Goal: Information Seeking & Learning: Learn about a topic

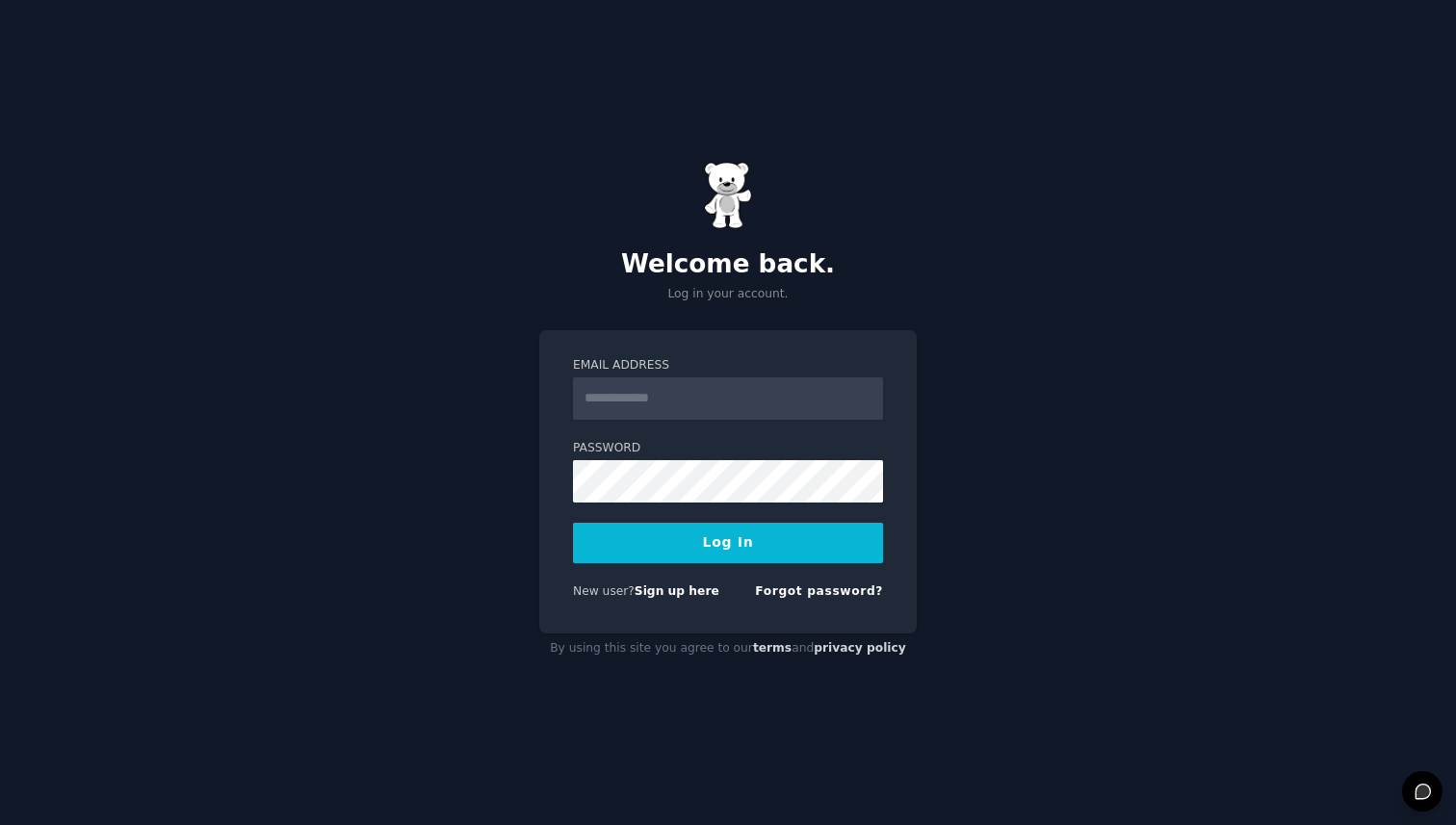
click at [709, 391] on input "Email Address" at bounding box center [728, 399] width 310 height 43
type input "**********"
click at [573, 523] on button "Log In" at bounding box center [728, 543] width 310 height 41
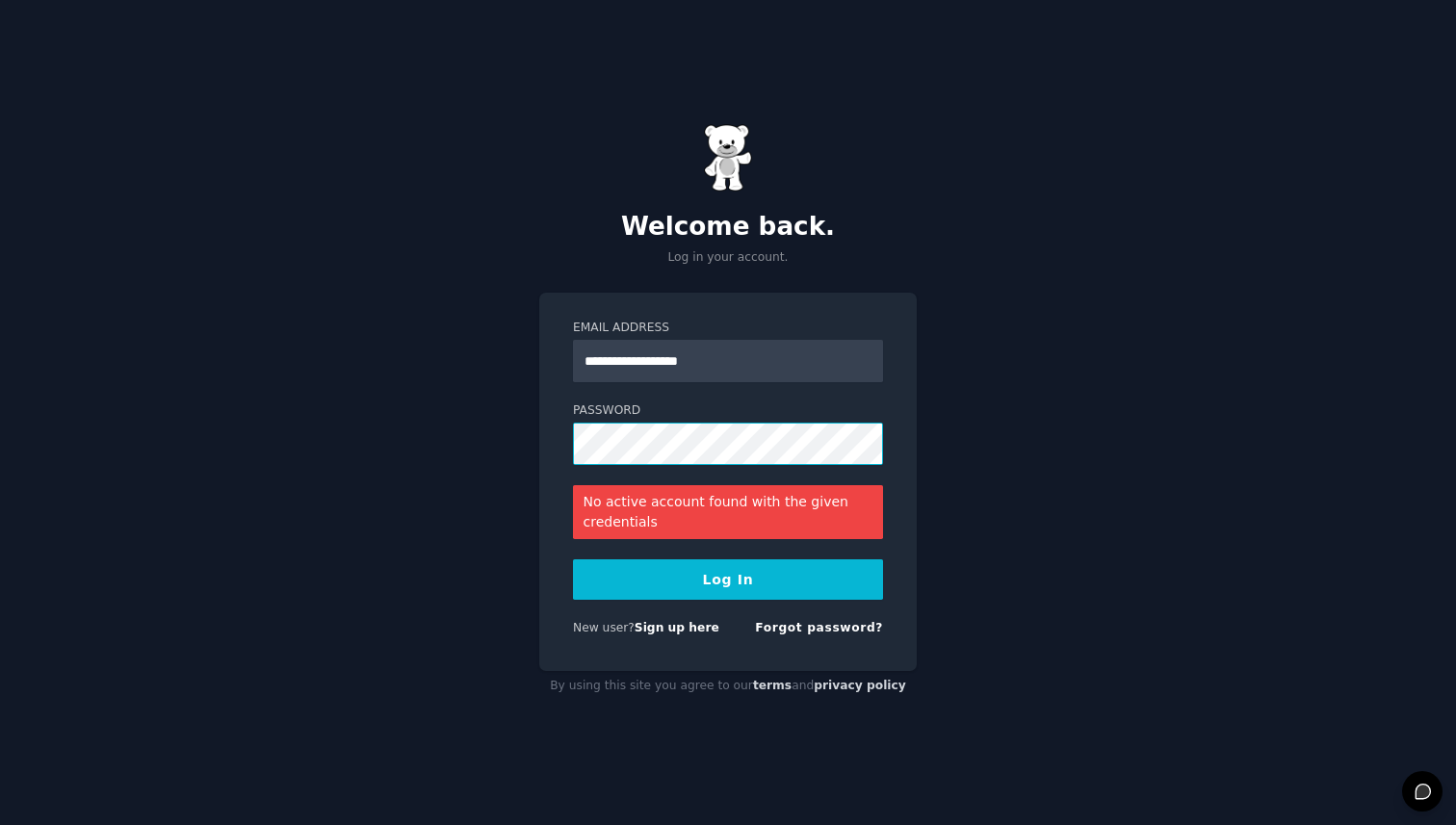
click at [573, 560] on button "Log In" at bounding box center [728, 580] width 310 height 41
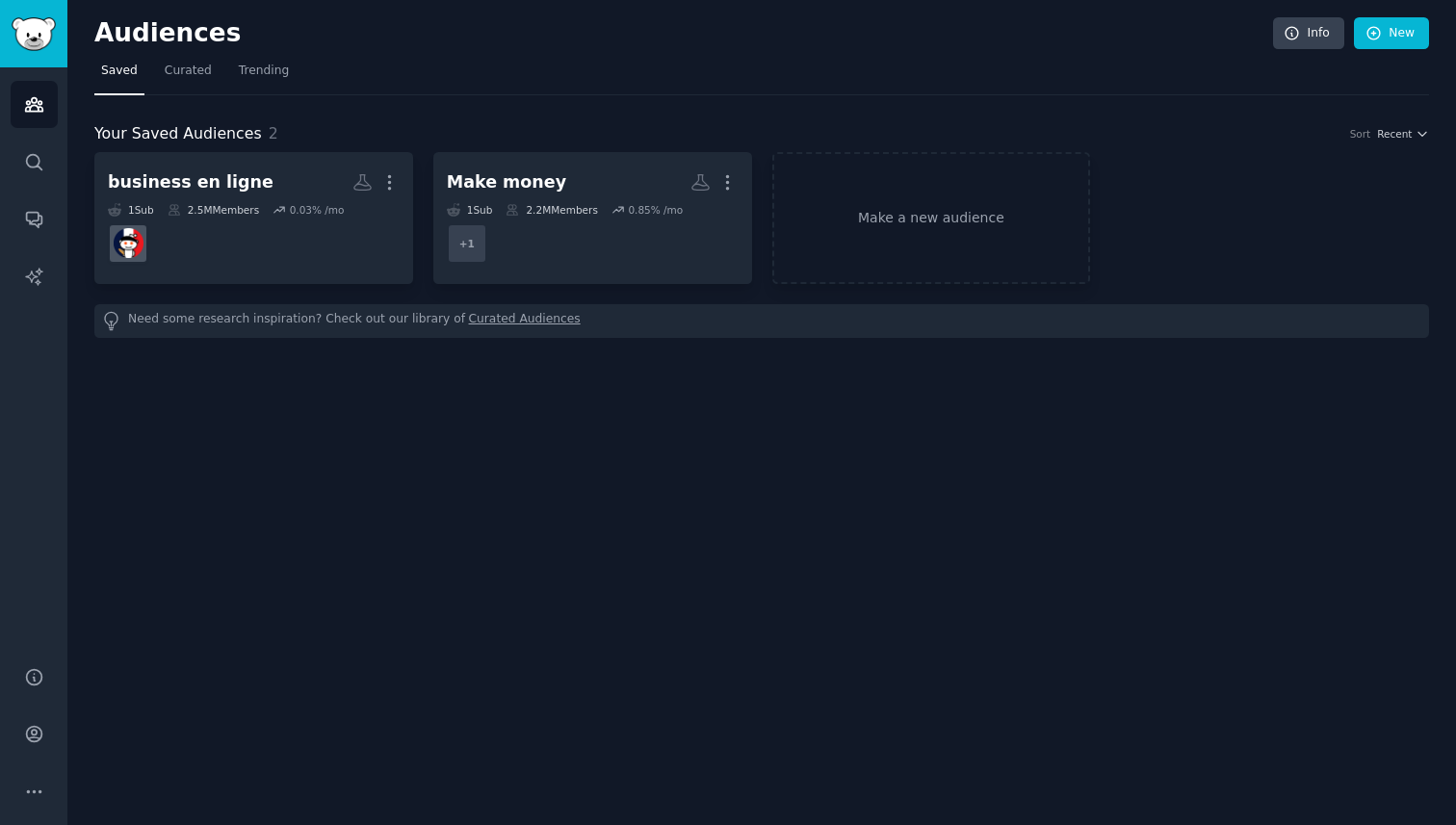
click at [771, 413] on div "Audiences Info New Saved Curated Trending Your Saved Audiences 2 Sort Recent bu…" at bounding box center [761, 412] width 1388 height 825
click at [618, 449] on div "Audiences Info New Saved Curated Trending Your Saved Audiences 2 Sort Recent bu…" at bounding box center [761, 412] width 1388 height 825
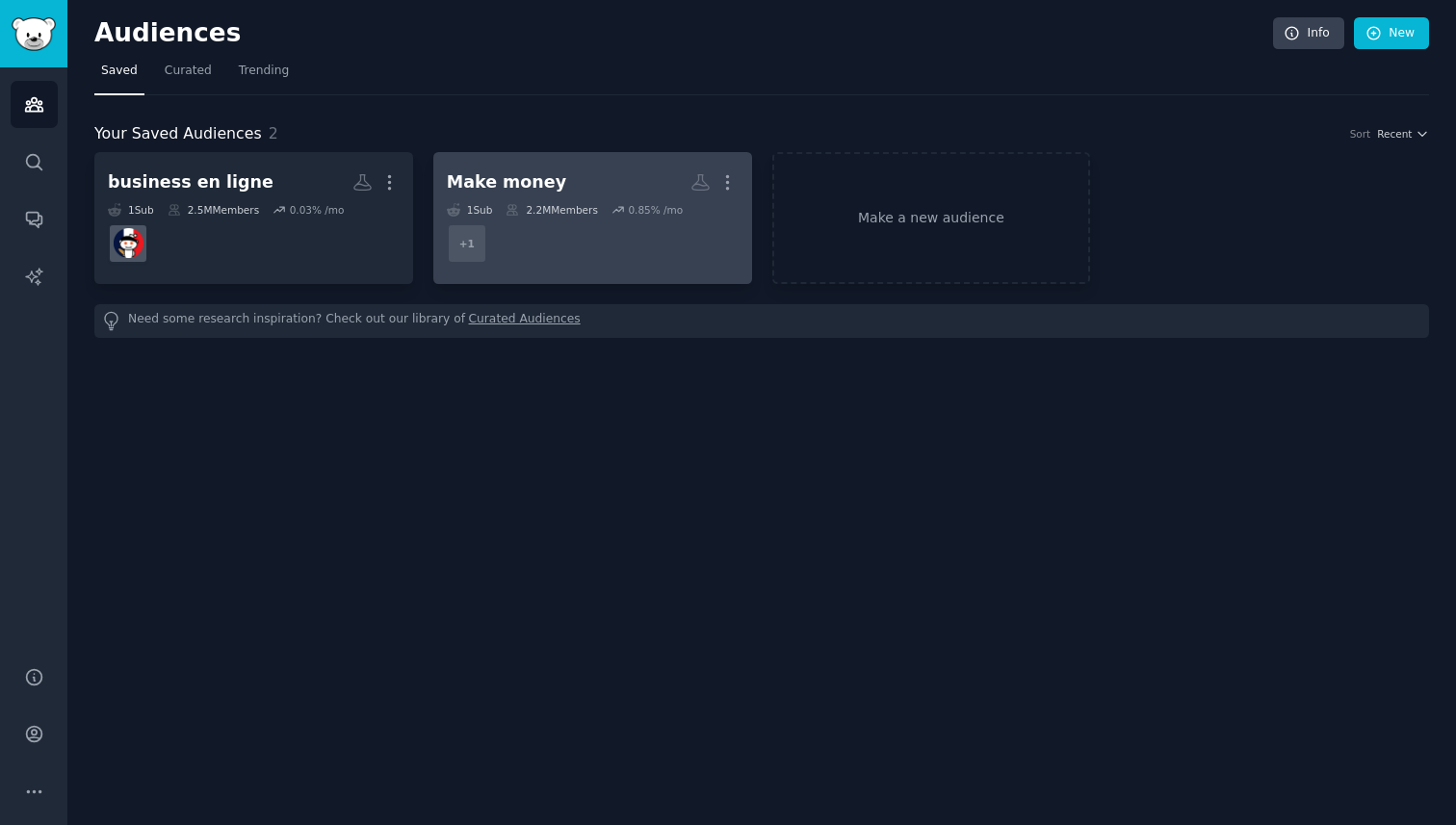
click at [642, 188] on h2 "Make money More" at bounding box center [593, 182] width 291 height 34
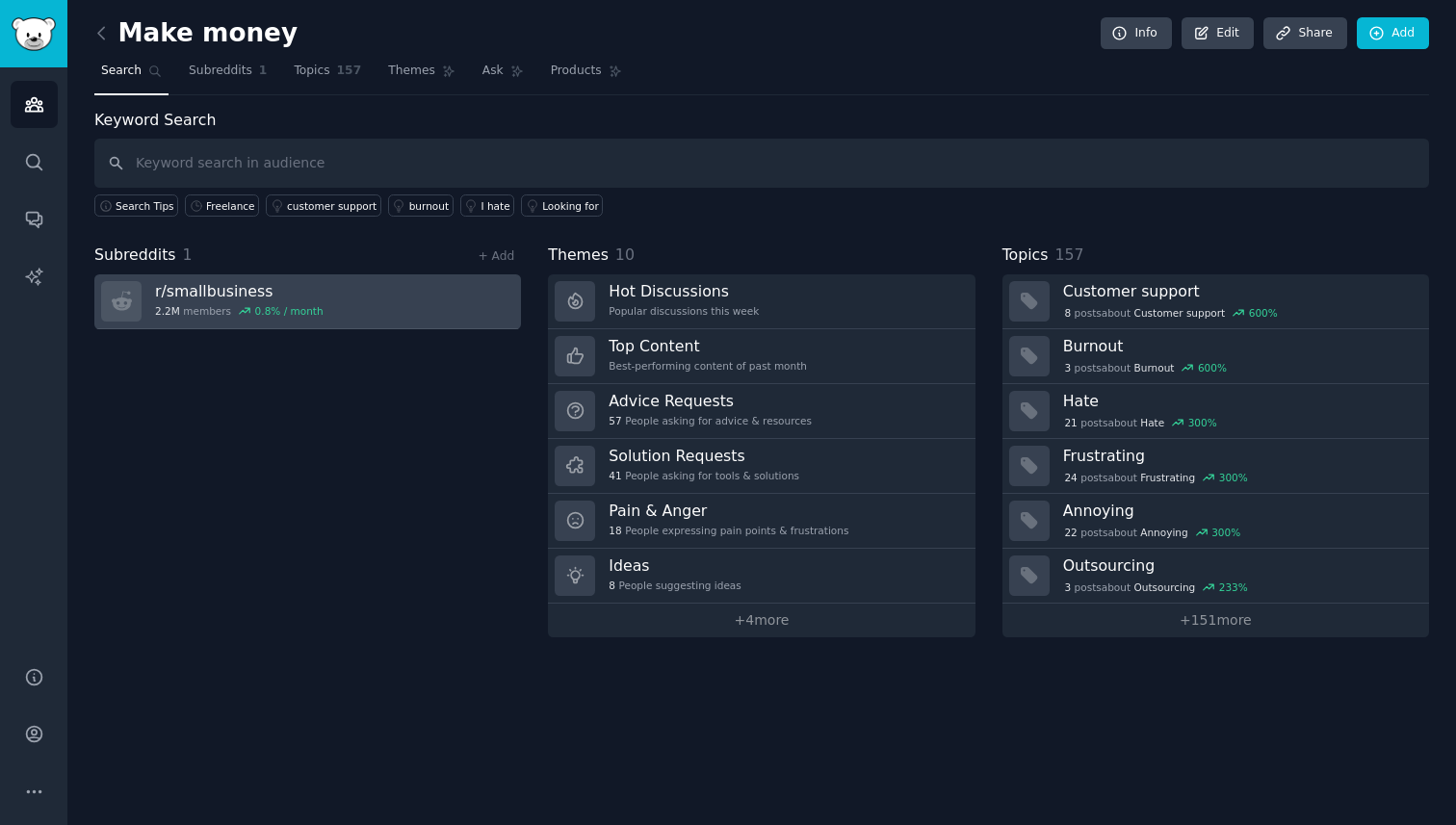
click at [368, 292] on link "r/ smallbusiness 2.2M members 0.8 % / month" at bounding box center [307, 301] width 426 height 54
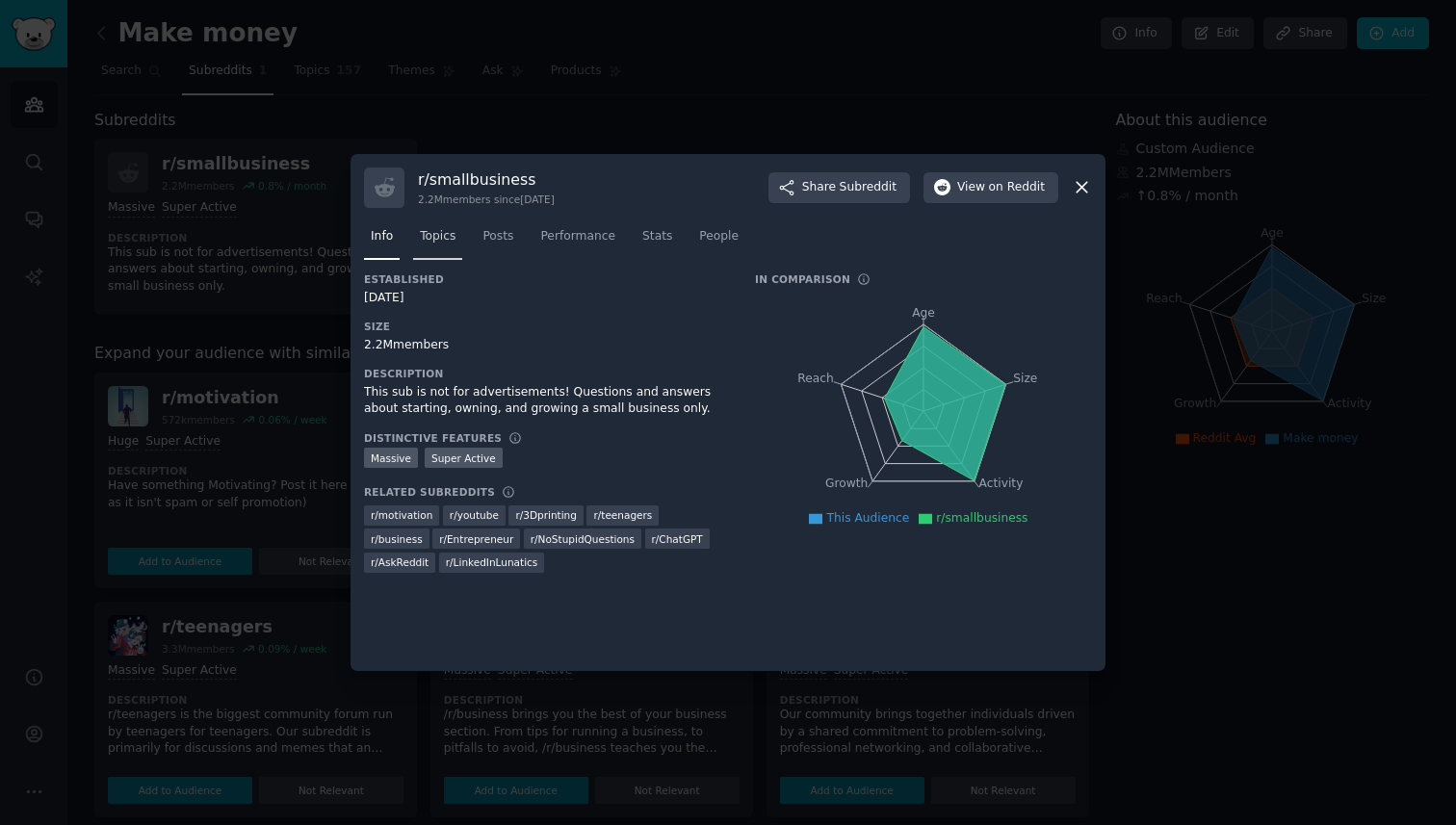
click at [428, 242] on span "Topics" at bounding box center [437, 237] width 36 height 17
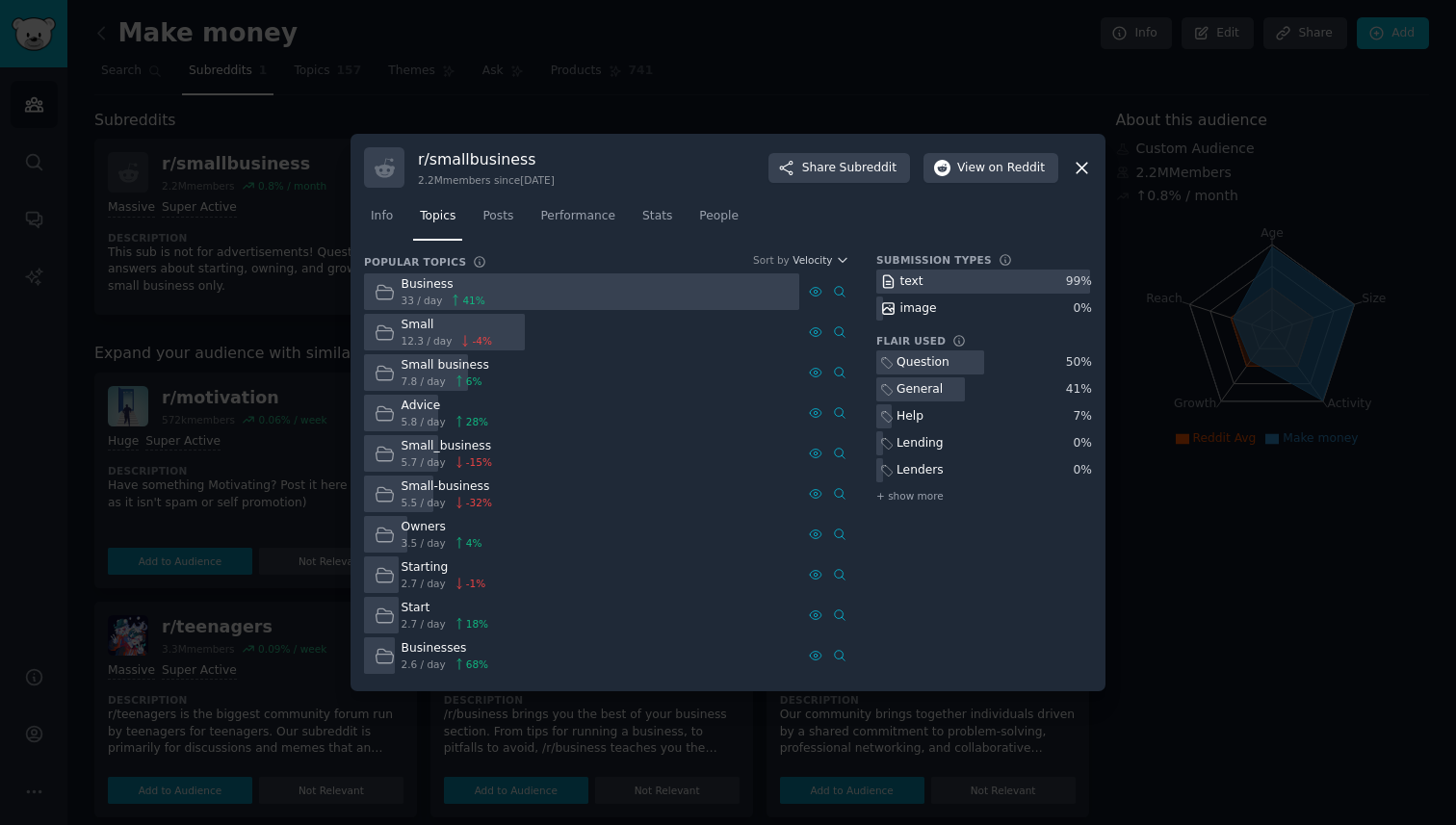
click at [573, 293] on div at bounding box center [582, 292] width 435 height 38
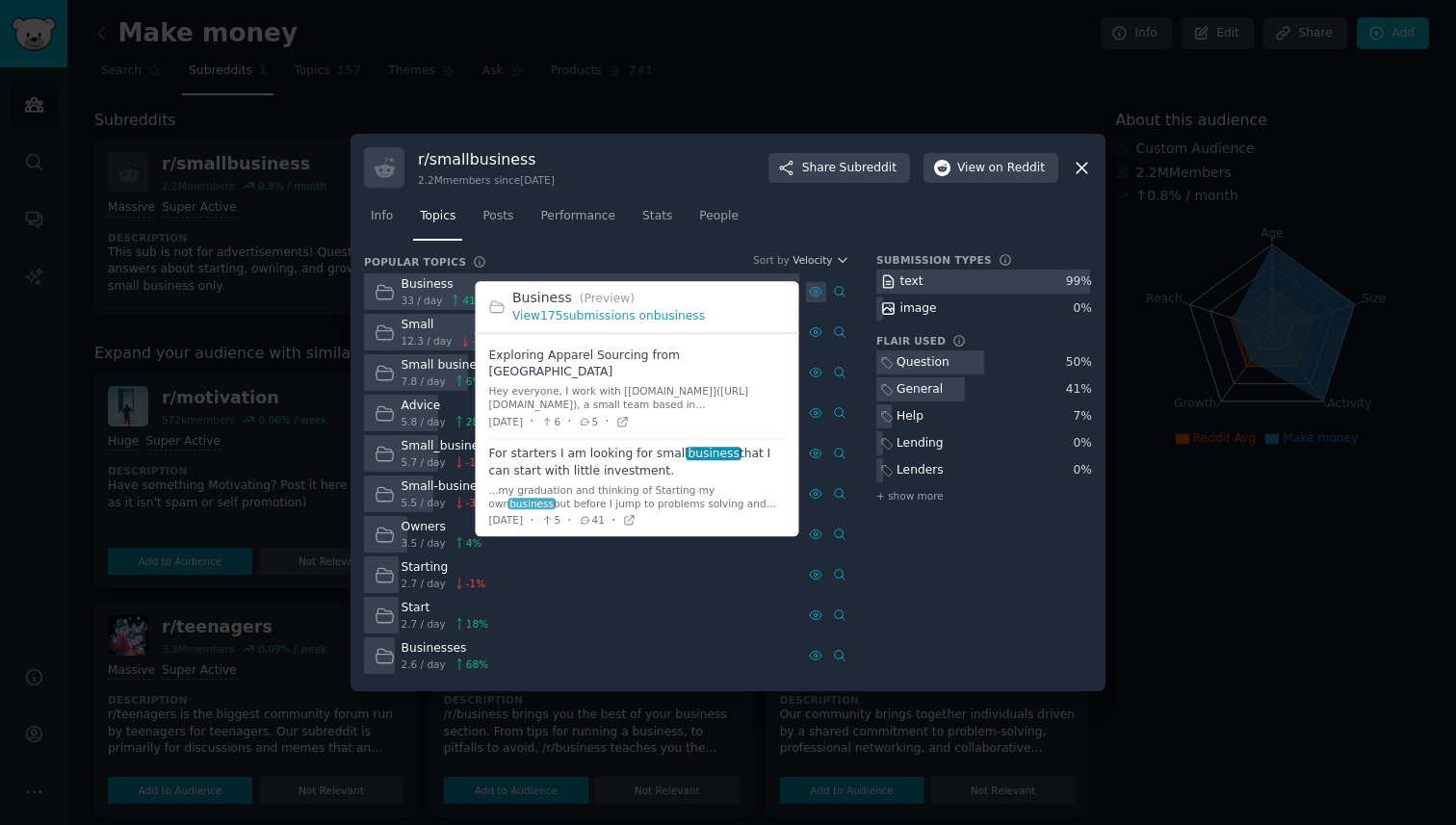
click at [815, 292] on icon at bounding box center [816, 292] width 14 height 14
click at [632, 442] on span at bounding box center [637, 489] width 296 height 98
click at [642, 453] on span at bounding box center [637, 489] width 296 height 98
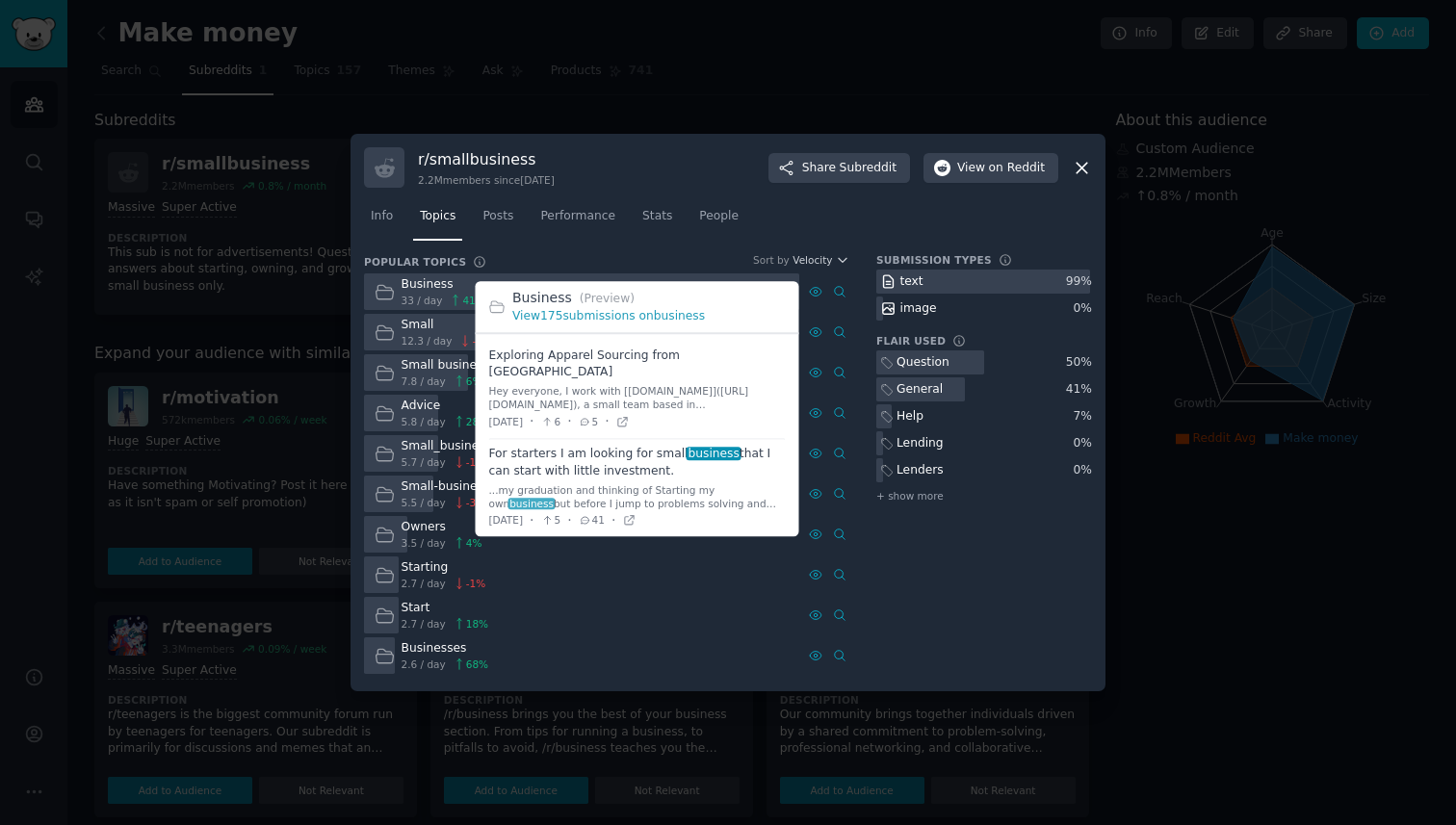
click at [585, 446] on span at bounding box center [637, 489] width 296 height 98
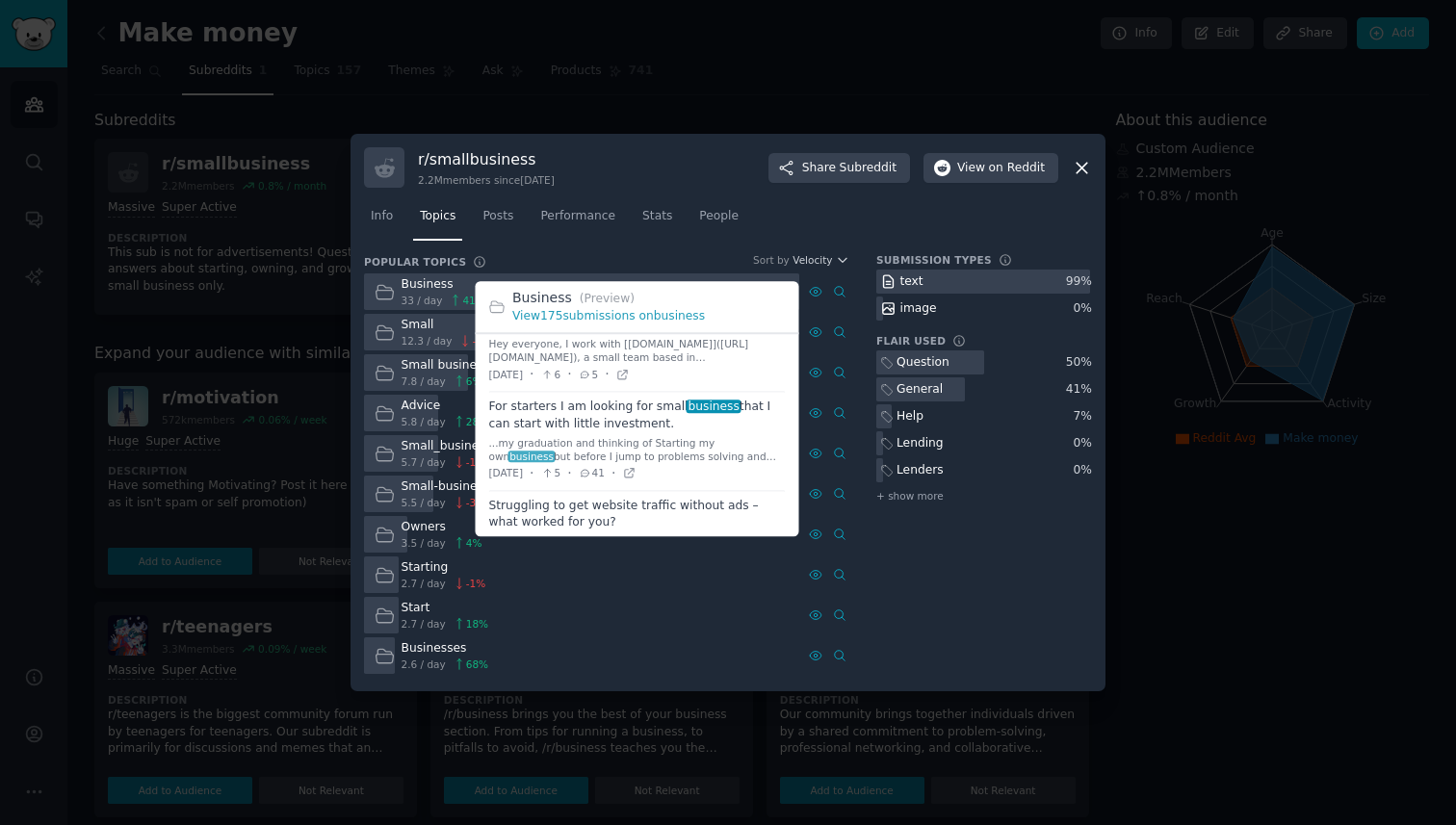
scroll to position [54, 0]
click at [598, 386] on span at bounding box center [637, 434] width 296 height 98
click at [546, 317] on link "View 175 submissions on business" at bounding box center [608, 317] width 192 height 14
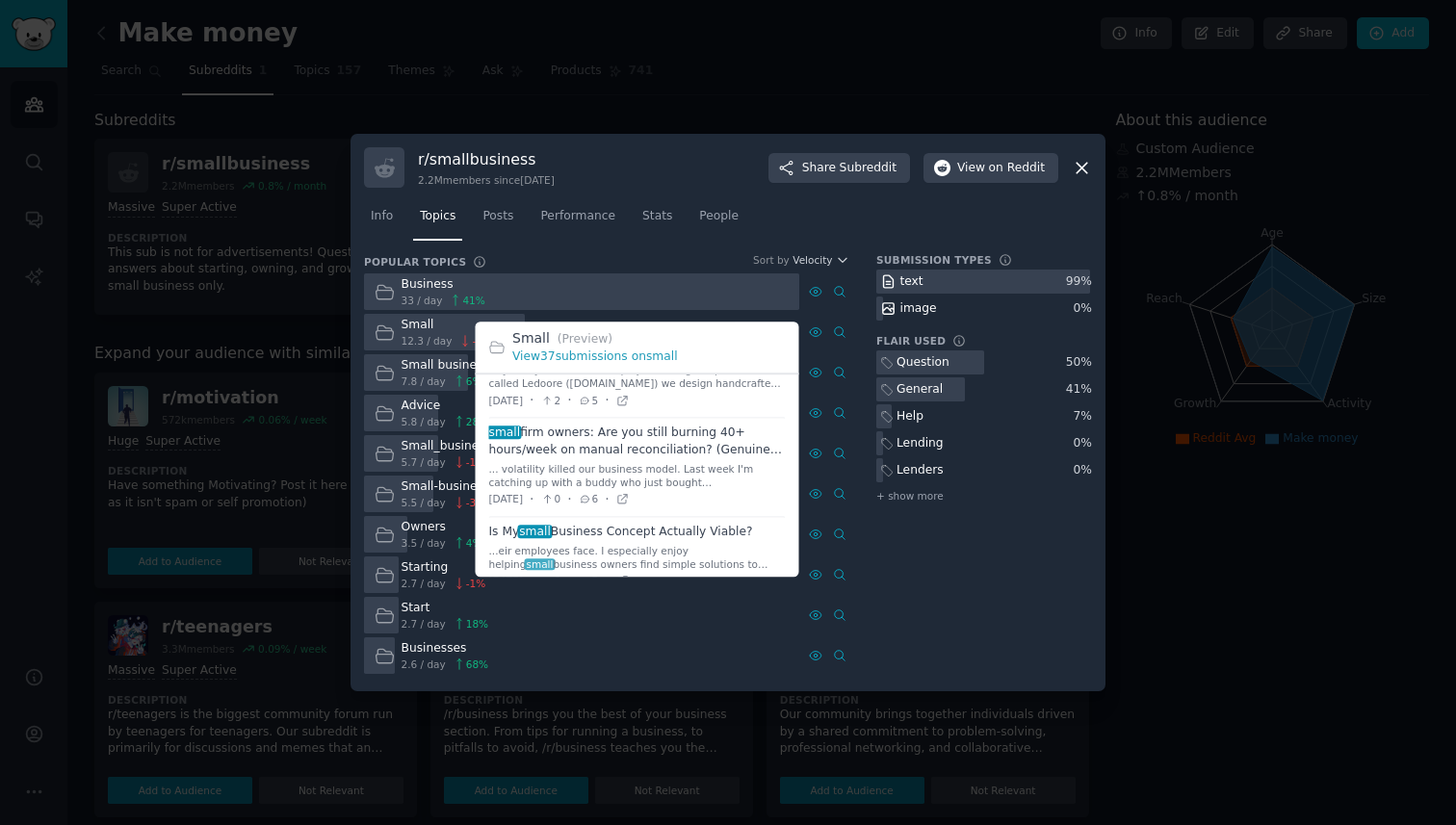
scroll to position [719, 0]
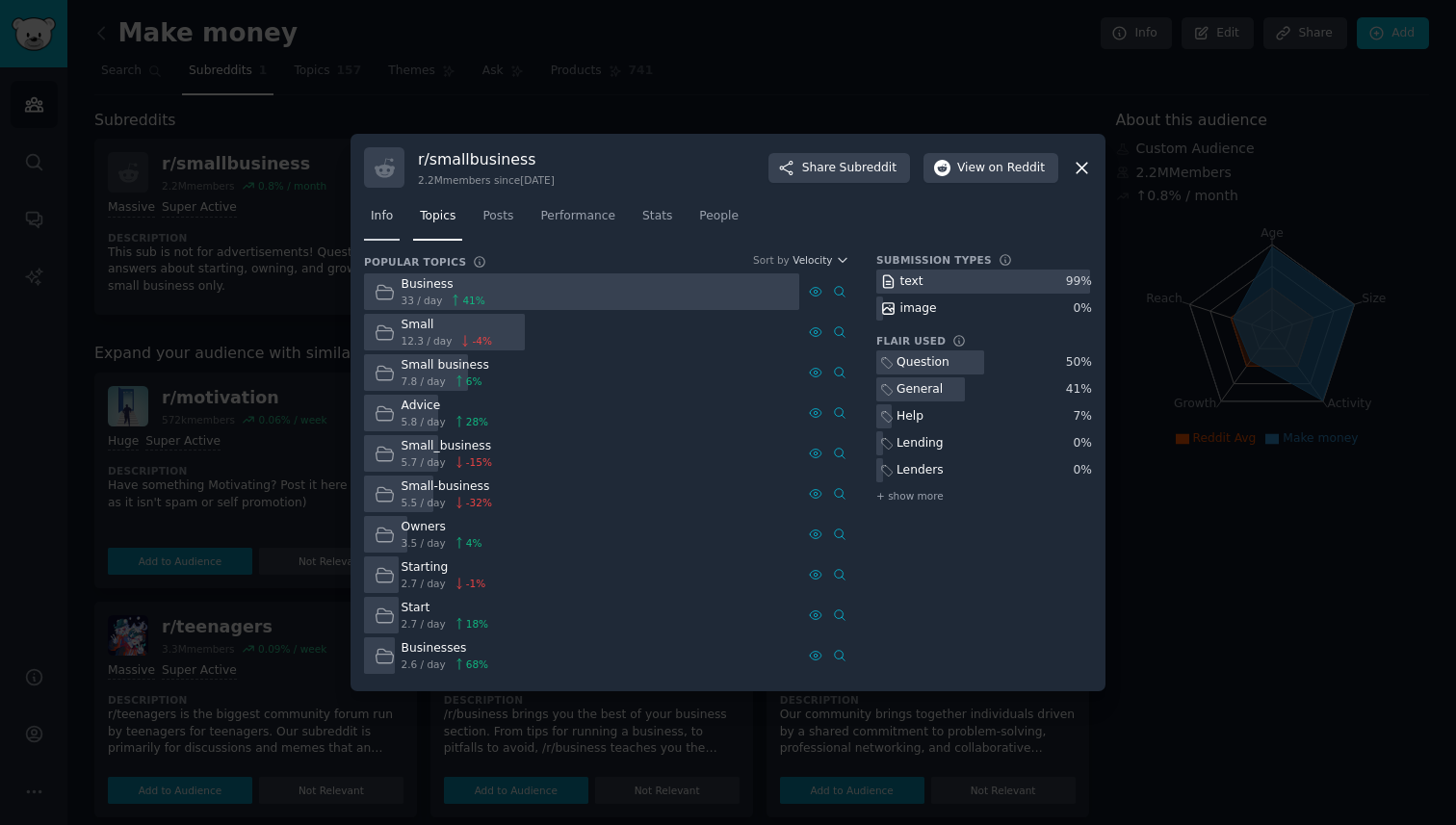
click at [377, 219] on span "Info" at bounding box center [382, 217] width 22 height 17
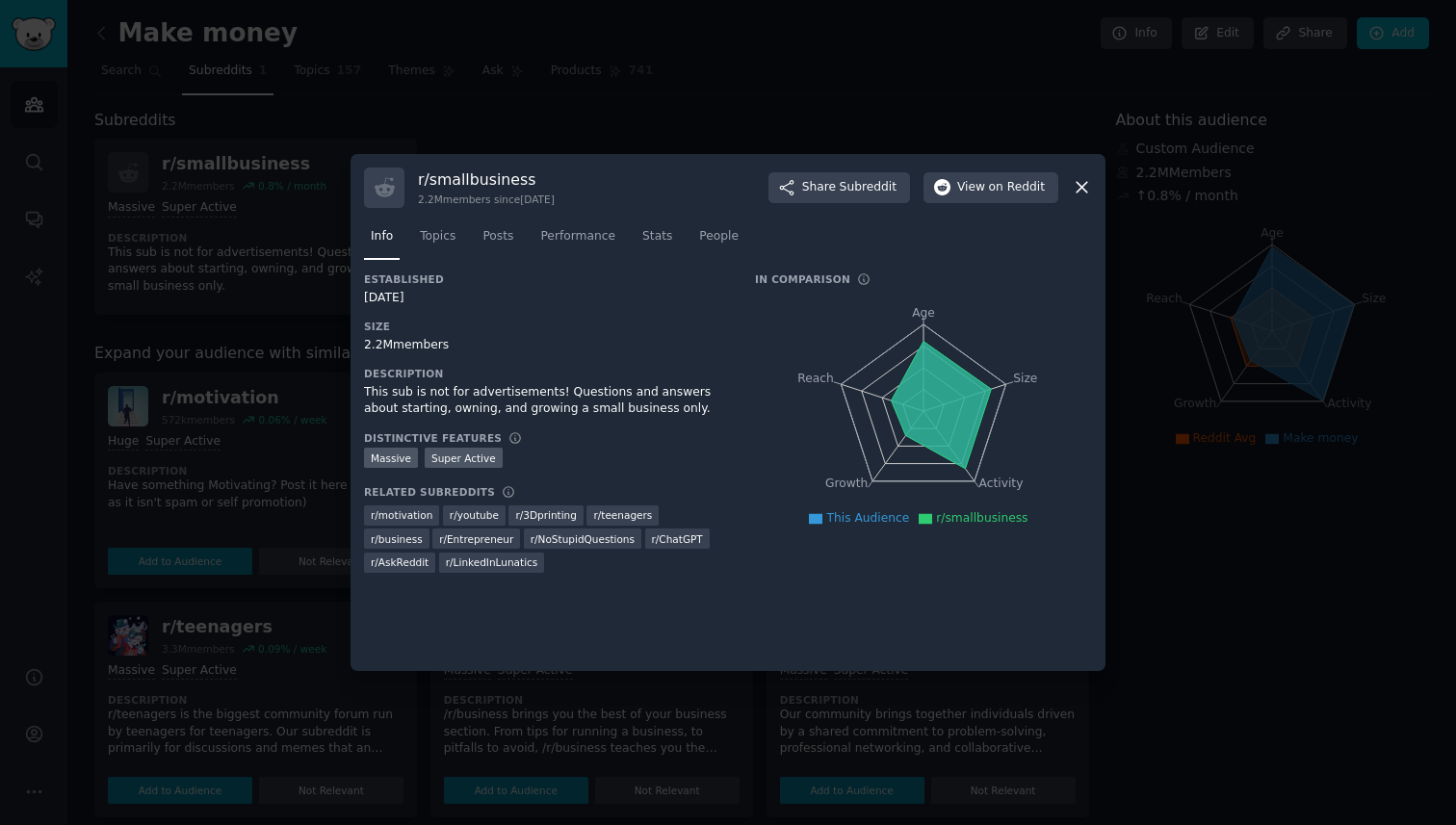
click at [267, 275] on div at bounding box center [728, 412] width 1456 height 825
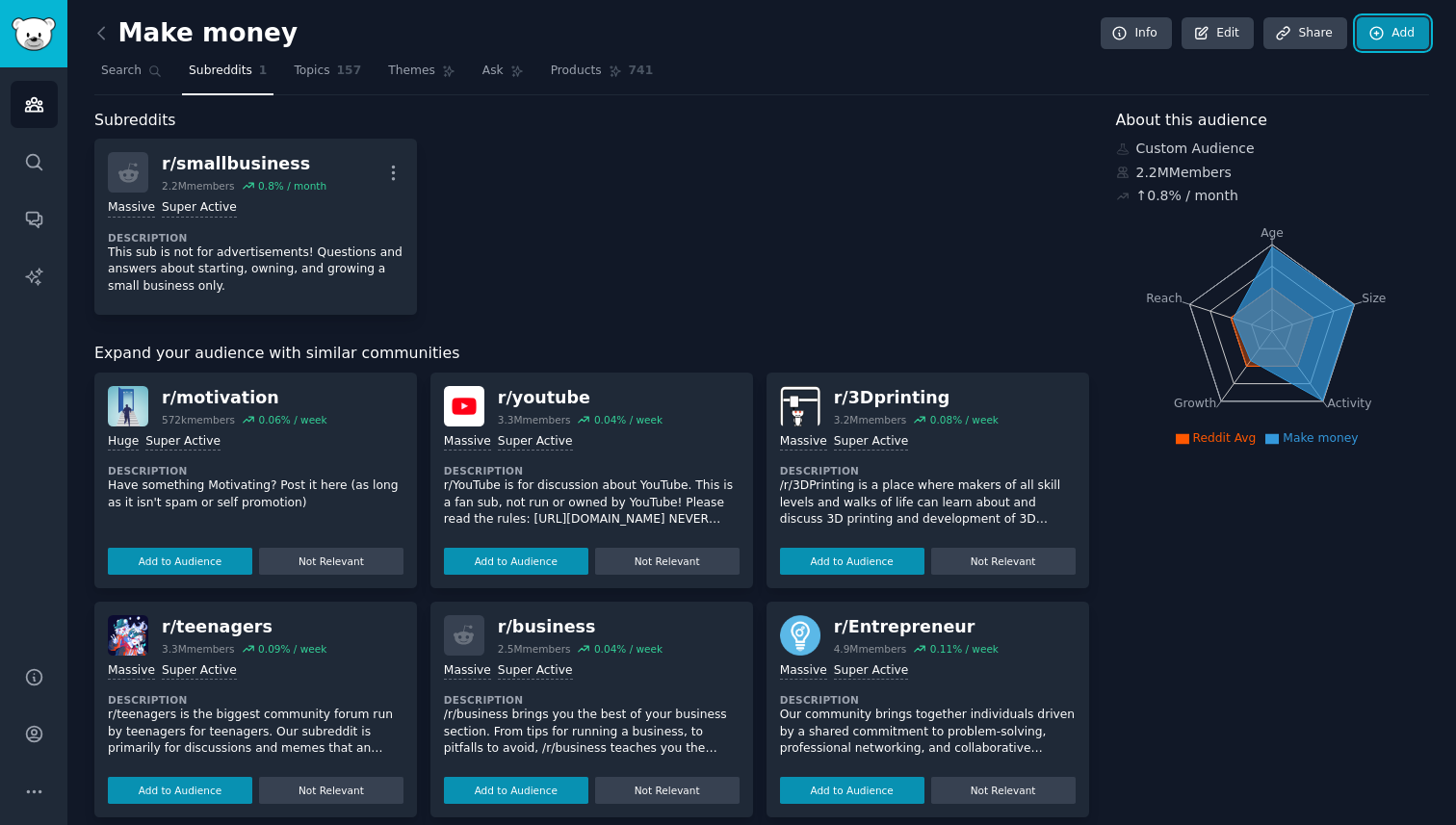
click at [1398, 40] on link "Add" at bounding box center [1393, 34] width 72 height 33
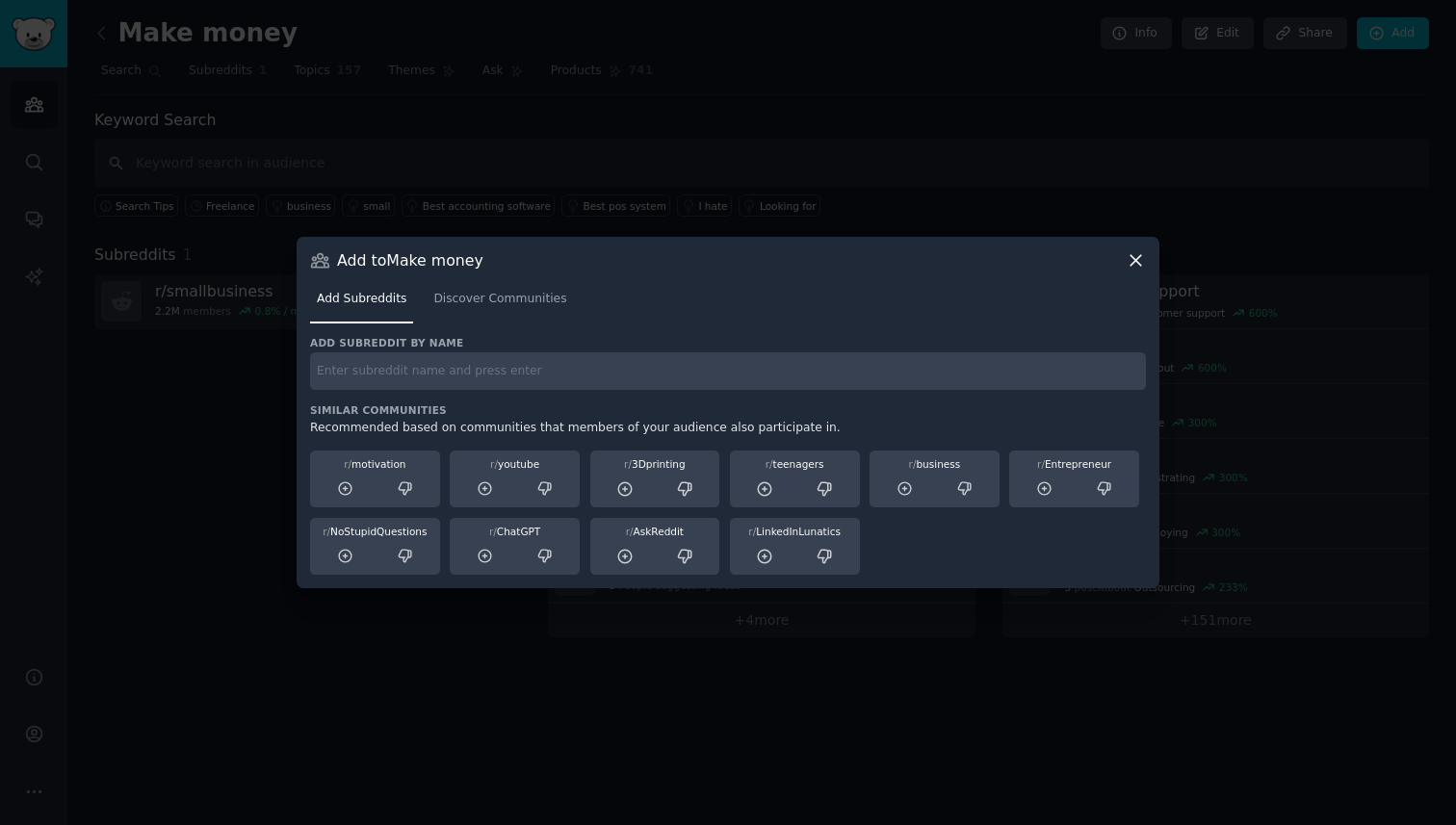
click at [555, 381] on input "text" at bounding box center [728, 371] width 835 height 38
type input "business"
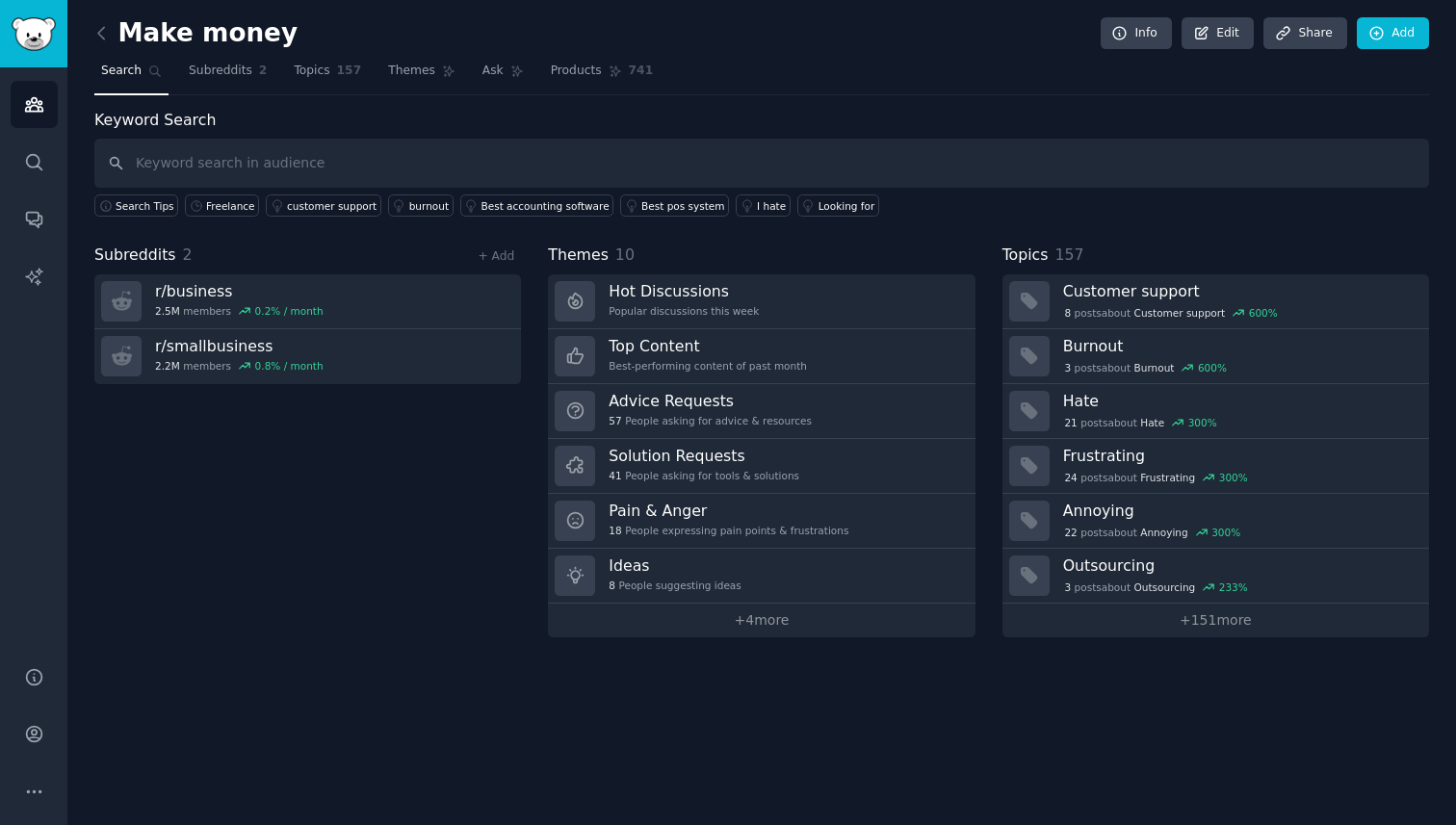
click at [346, 491] on div "Subreddits 2 + Add r/ business 2.5M members 0.2 % / month r/ smallbusiness 2.2M…" at bounding box center [307, 440] width 426 height 394
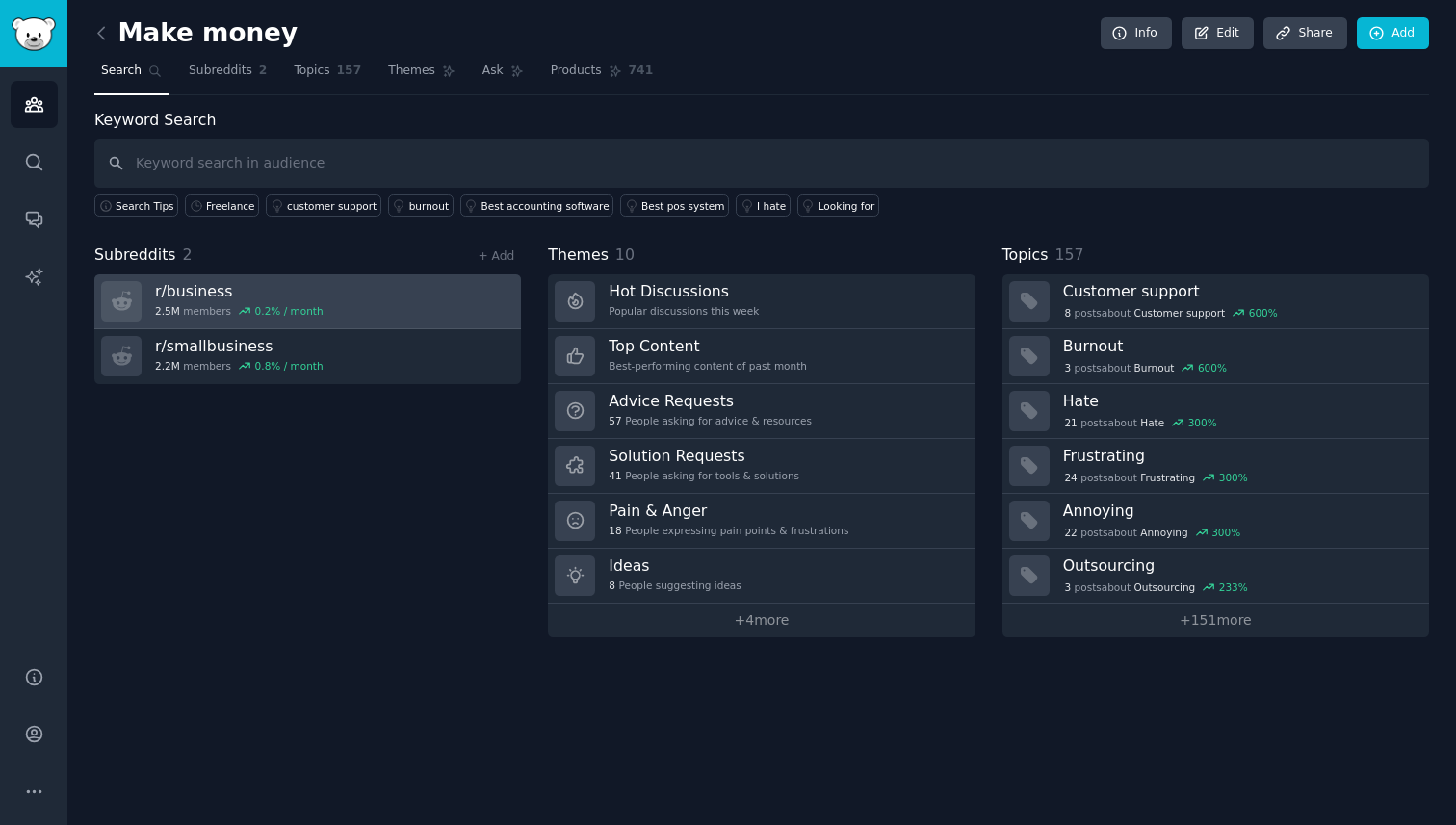
click at [262, 281] on h3 "r/ business" at bounding box center [239, 291] width 168 height 20
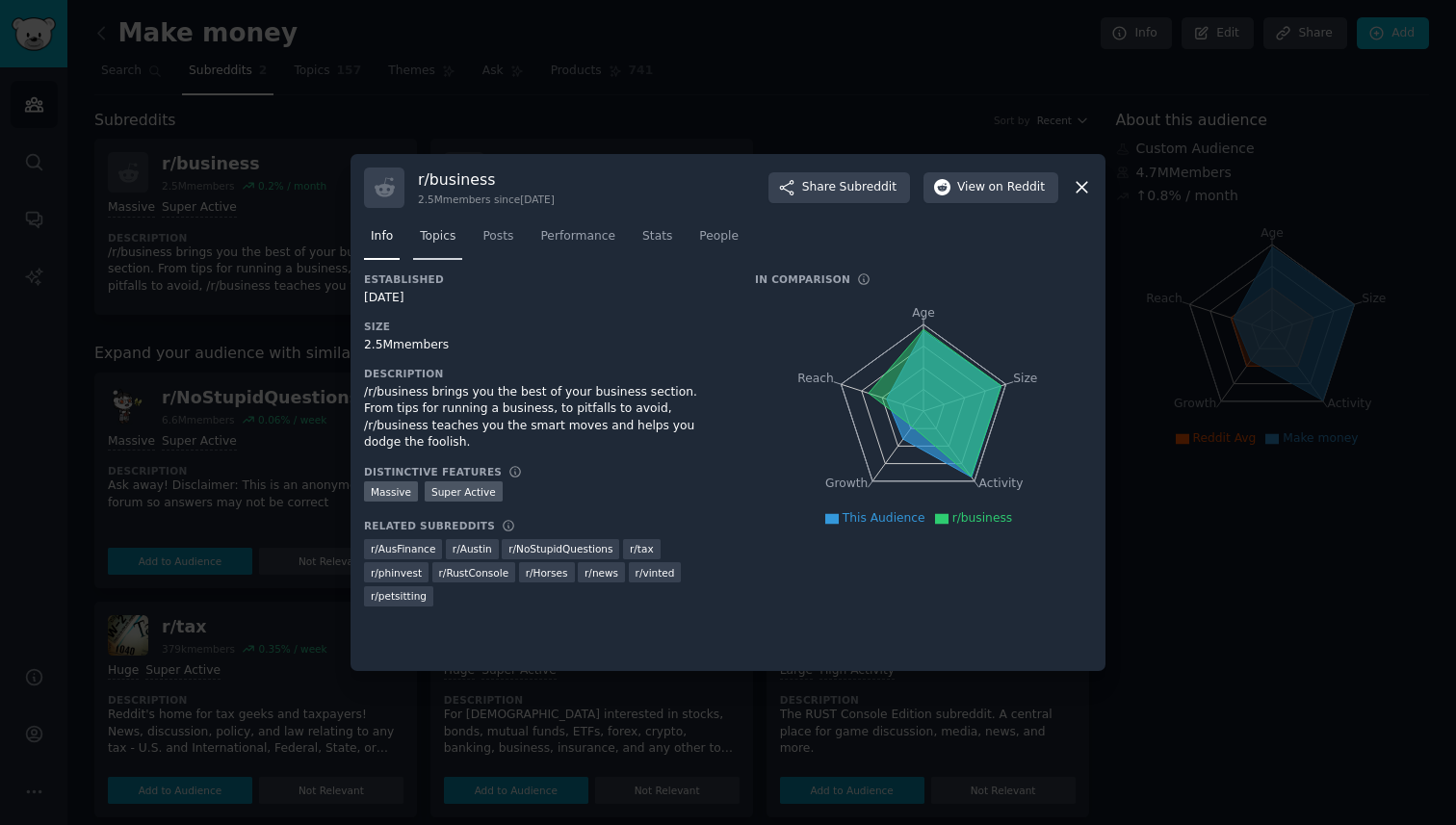
click at [440, 239] on span "Topics" at bounding box center [437, 237] width 36 height 17
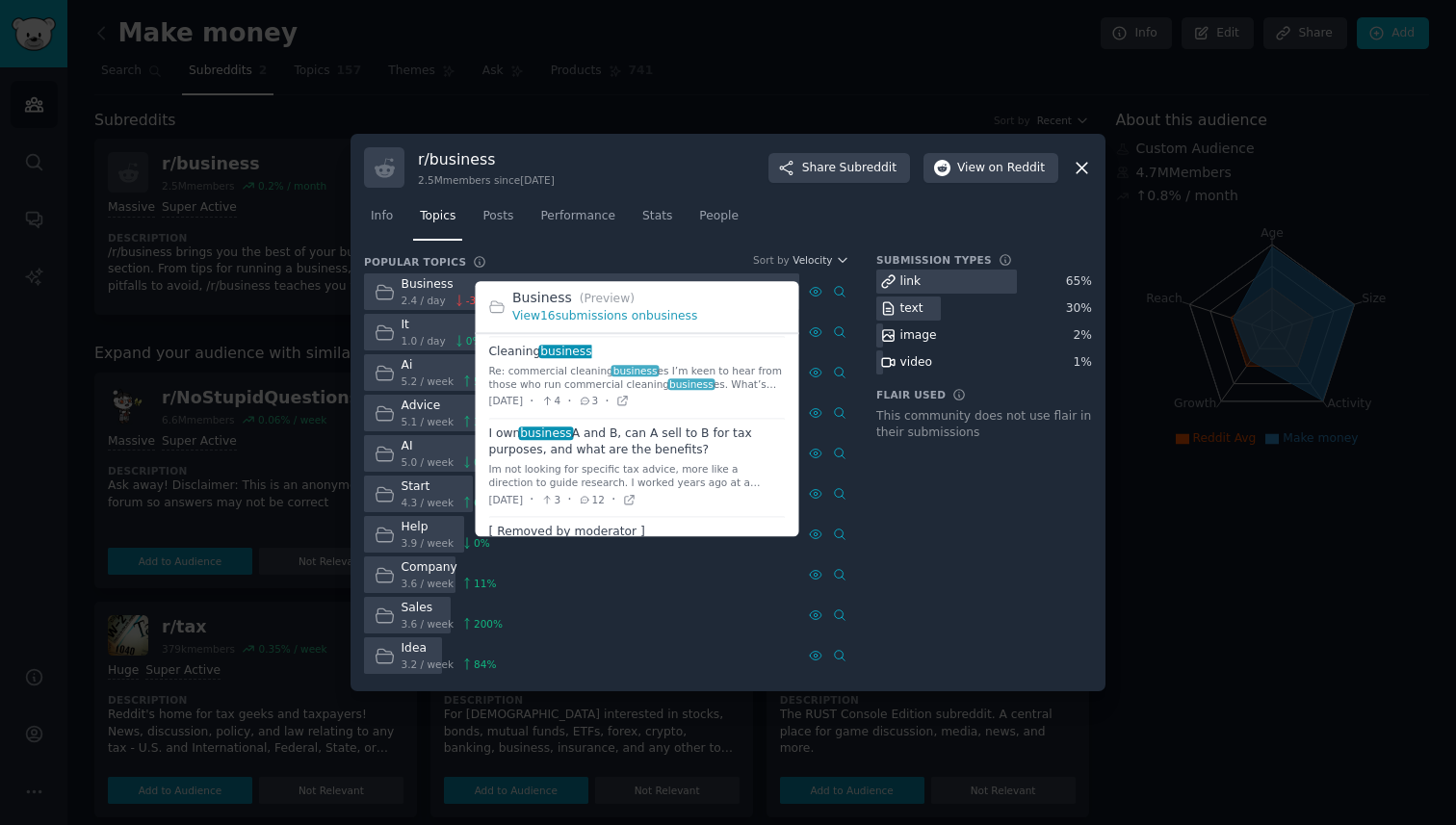
scroll to position [114, 0]
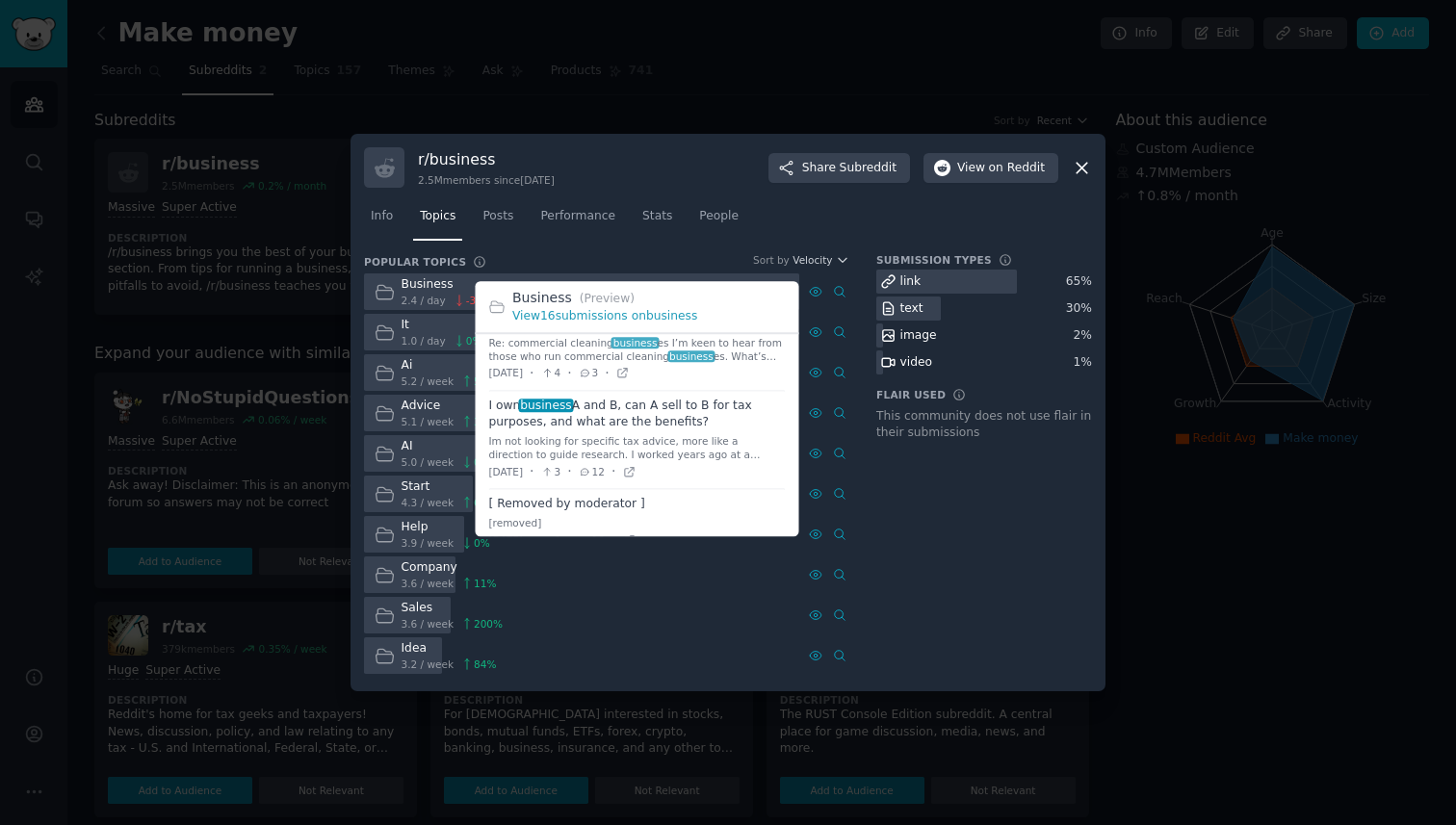
click at [673, 428] on span at bounding box center [637, 439] width 296 height 98
click at [701, 439] on div "Im not looking for specific tax advice, more like a direction to guide research…" at bounding box center [637, 449] width 296 height 27
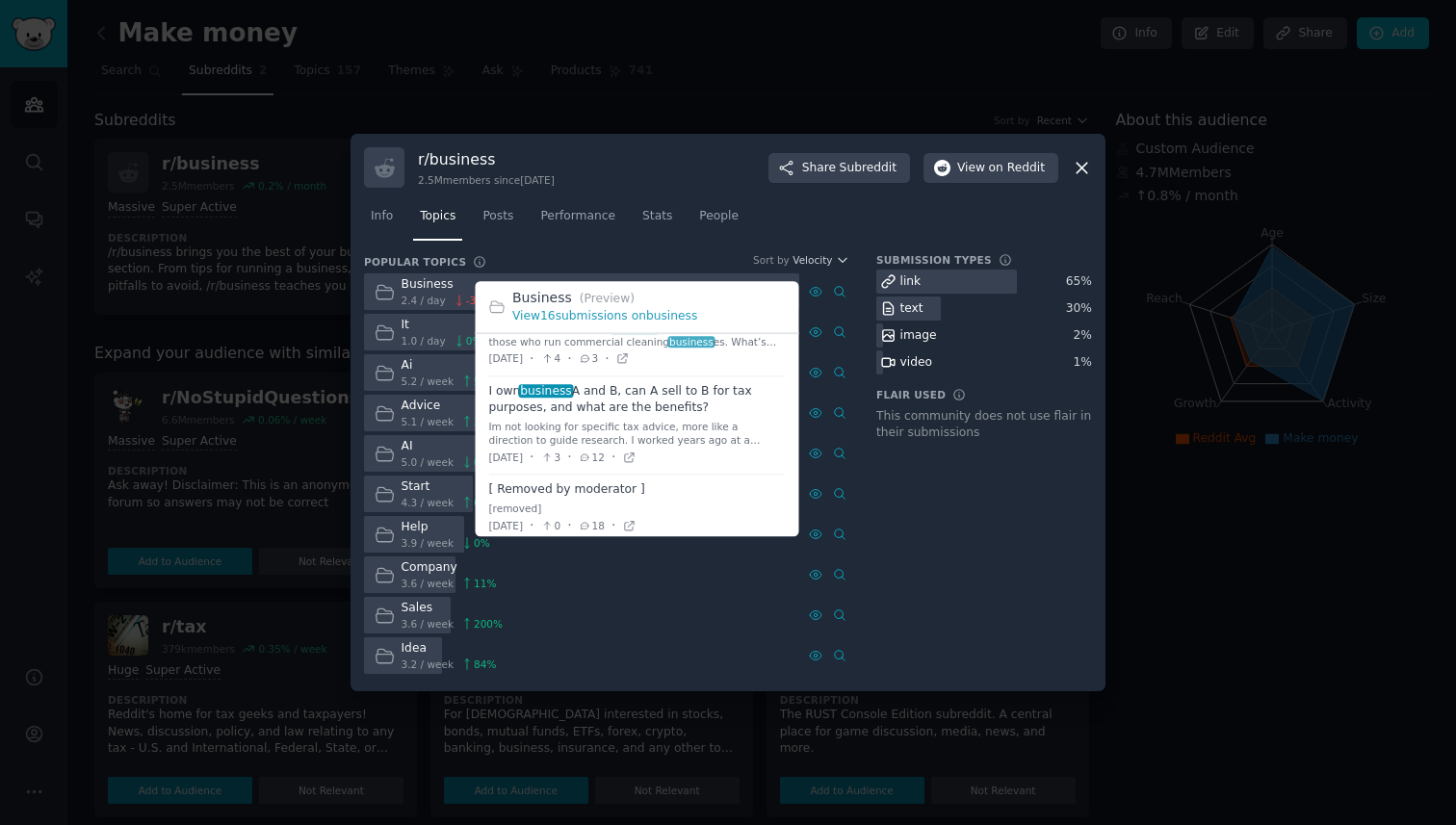
scroll to position [0, 0]
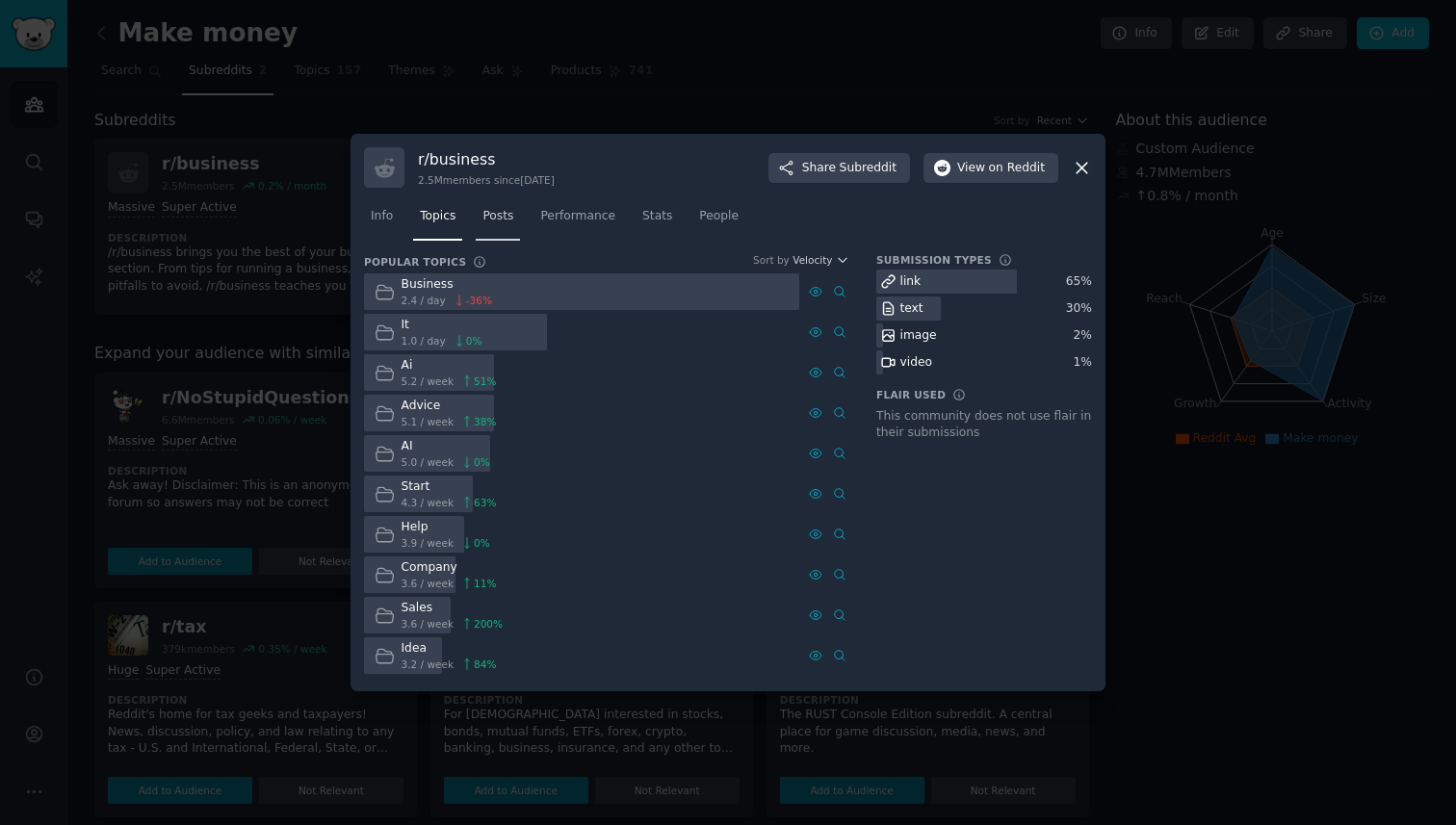
click at [499, 219] on span "Posts" at bounding box center [498, 217] width 31 height 17
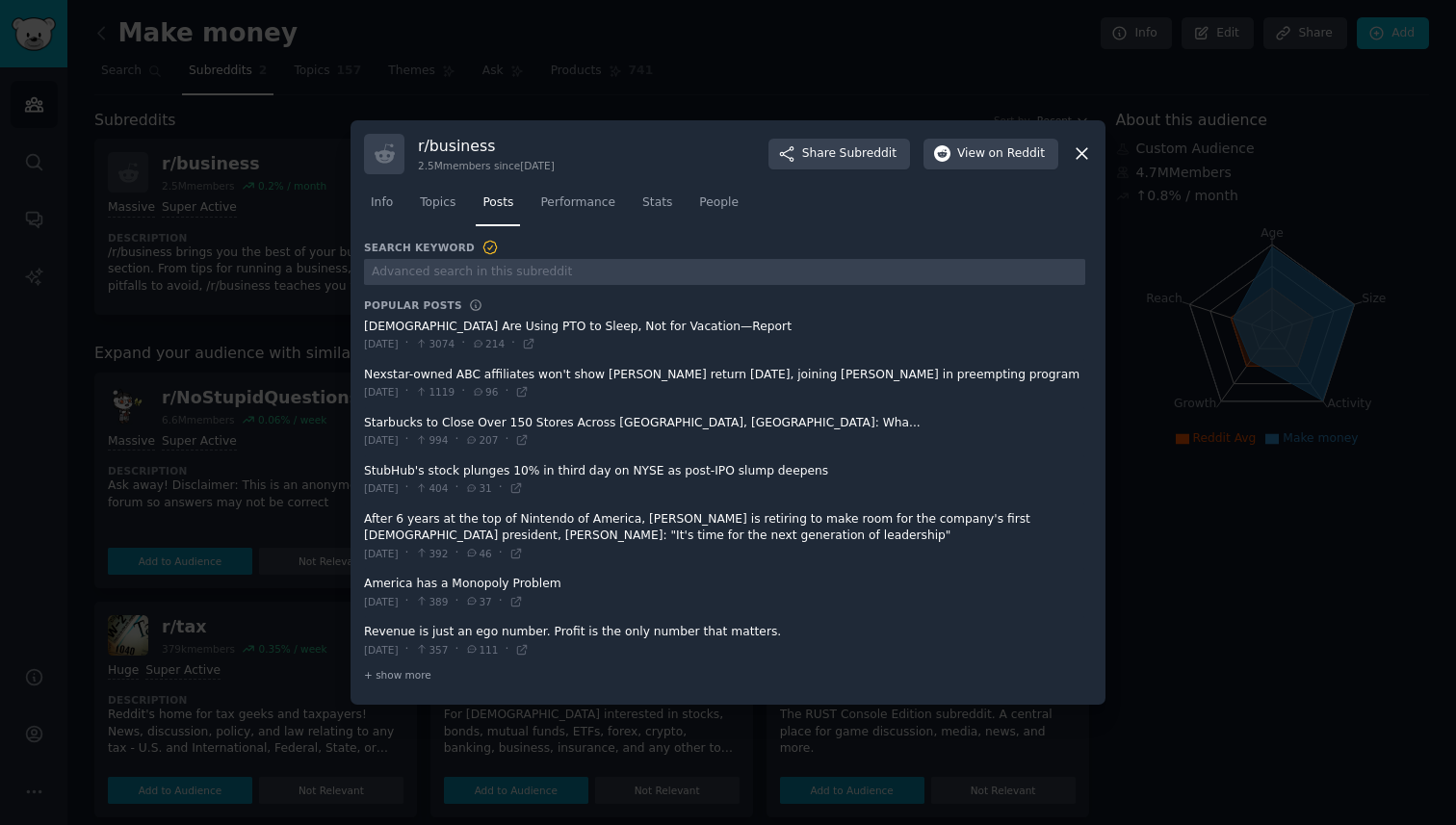
click at [528, 327] on span at bounding box center [725, 335] width 721 height 48
click at [585, 387] on span at bounding box center [725, 384] width 721 height 48
click at [676, 440] on span at bounding box center [725, 431] width 721 height 48
click at [397, 678] on span "+ show more" at bounding box center [397, 675] width 67 height 14
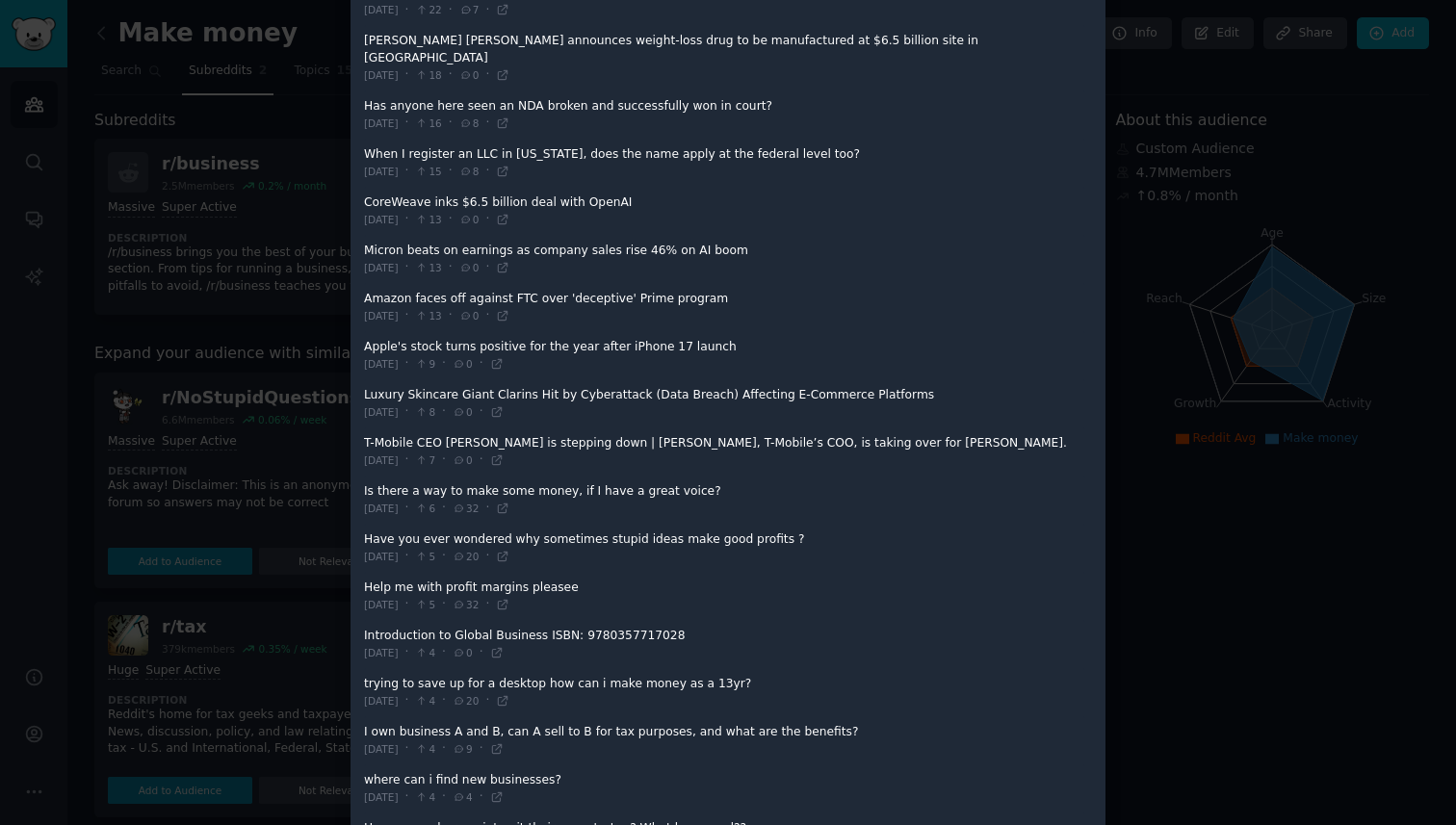
scroll to position [1881, 0]
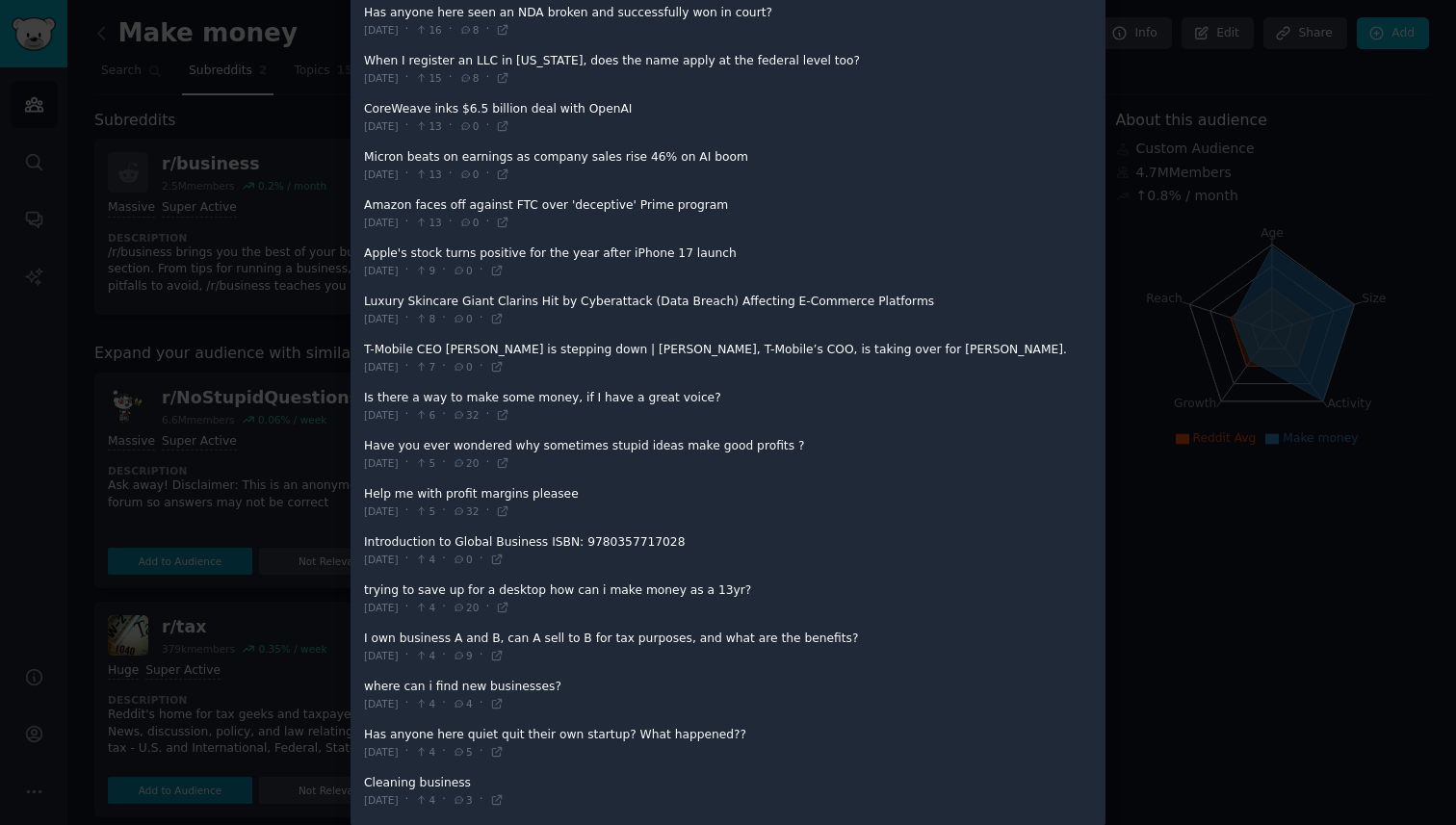
click at [629, 720] on span at bounding box center [725, 743] width 721 height 48
click at [395, 745] on span "[DATE]" at bounding box center [382, 752] width 35 height 14
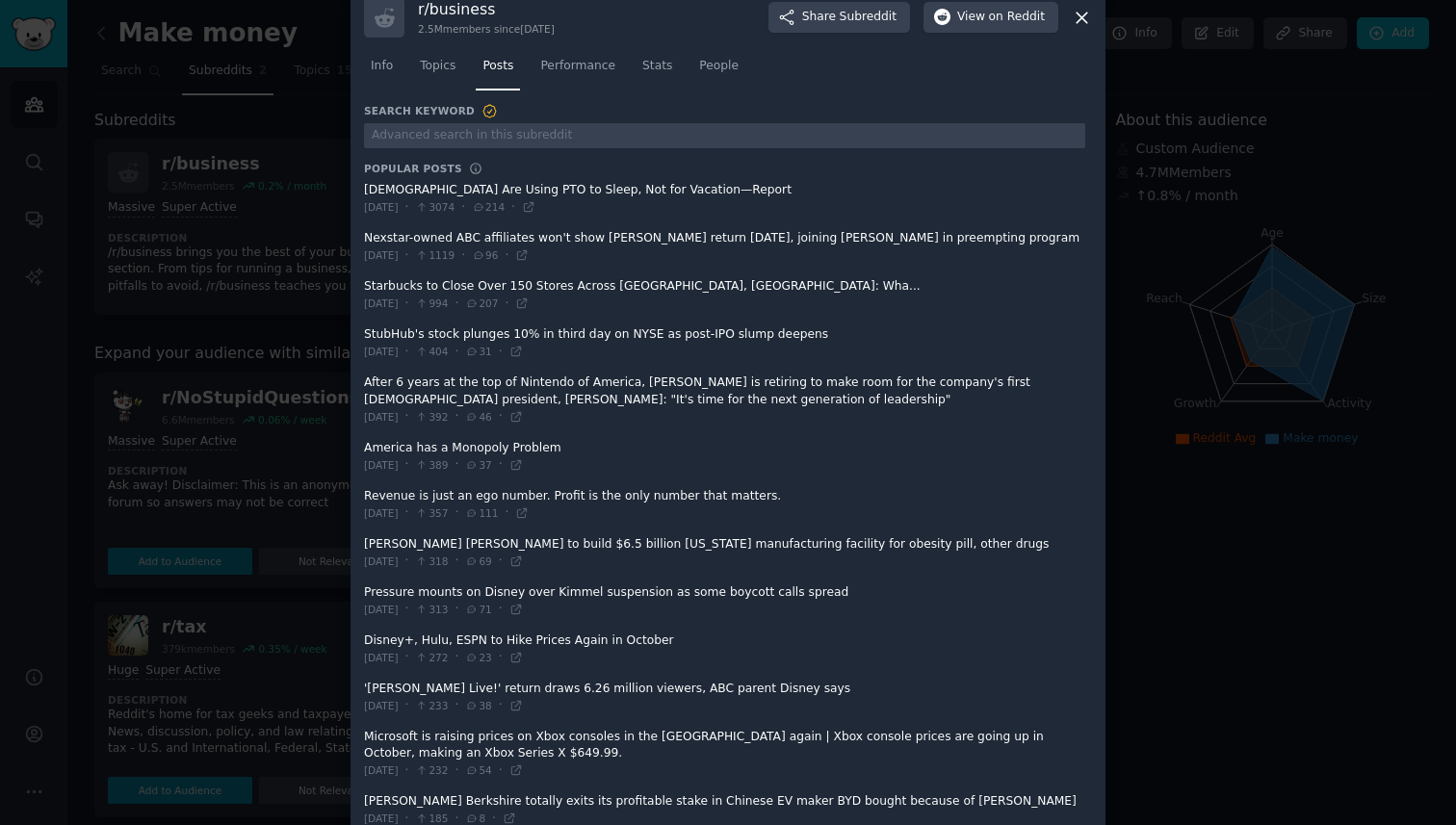
scroll to position [0, 0]
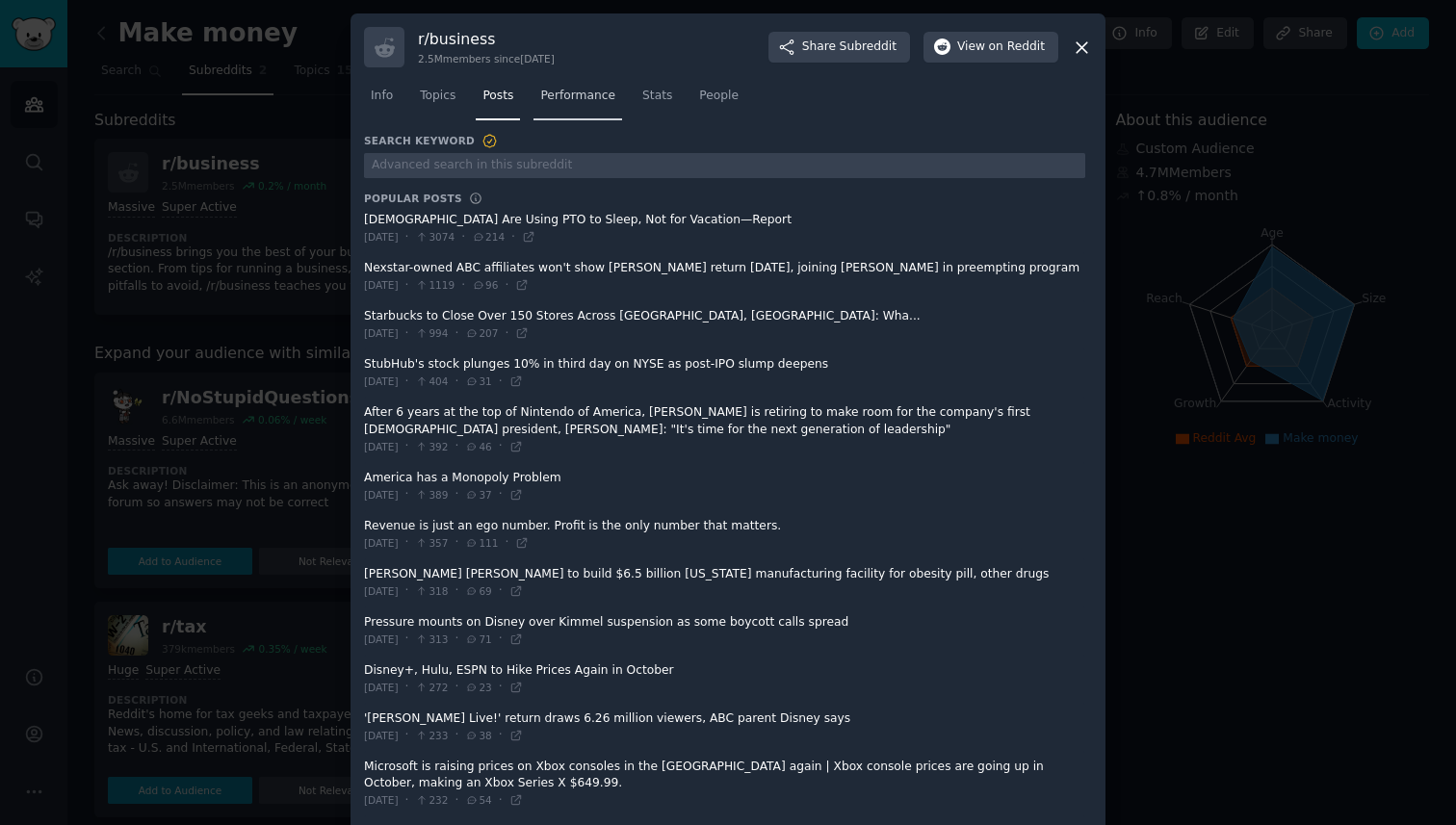
click at [565, 97] on span "Performance" at bounding box center [577, 96] width 75 height 17
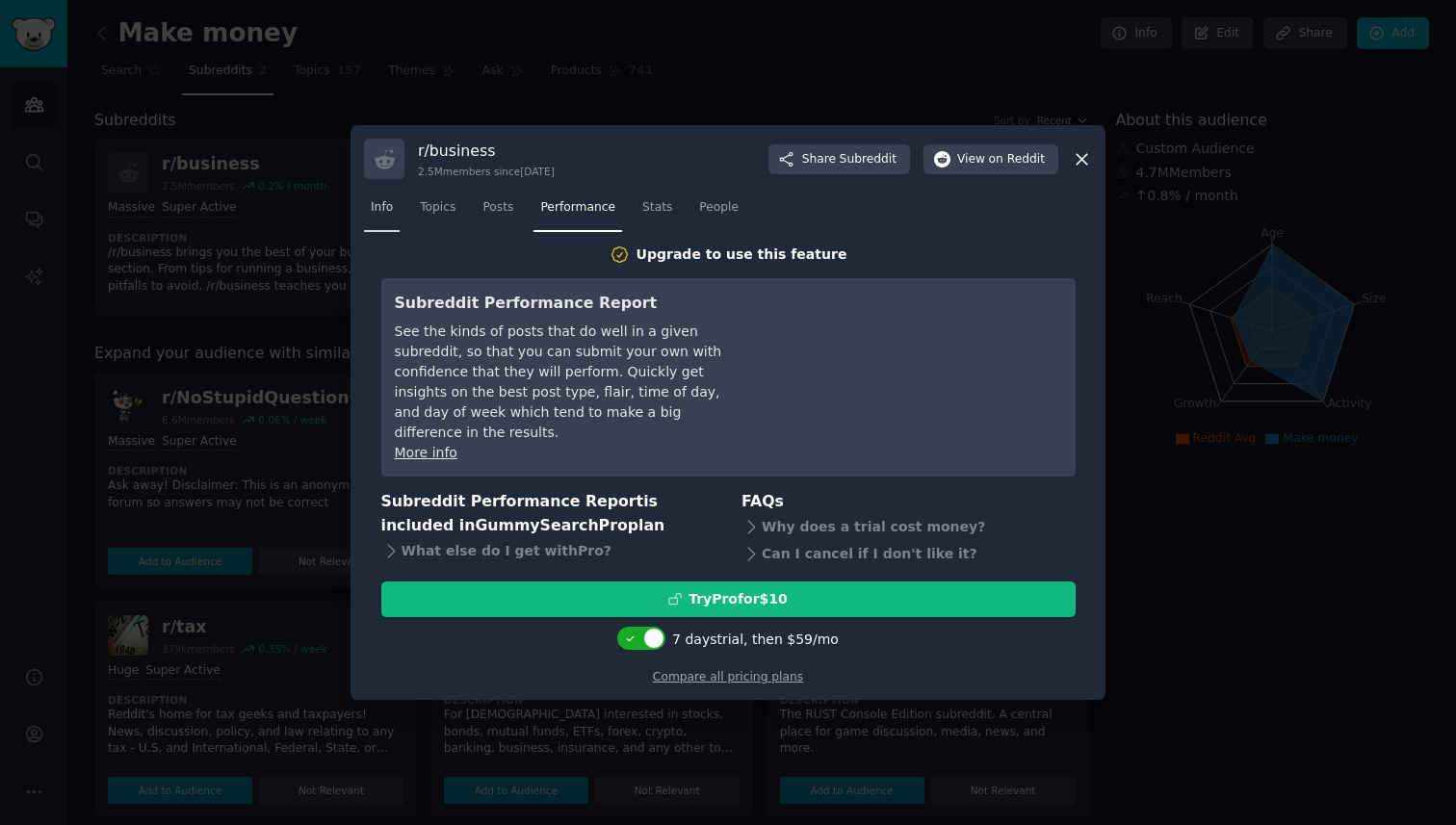
click at [389, 217] on span "Info" at bounding box center [382, 208] width 22 height 17
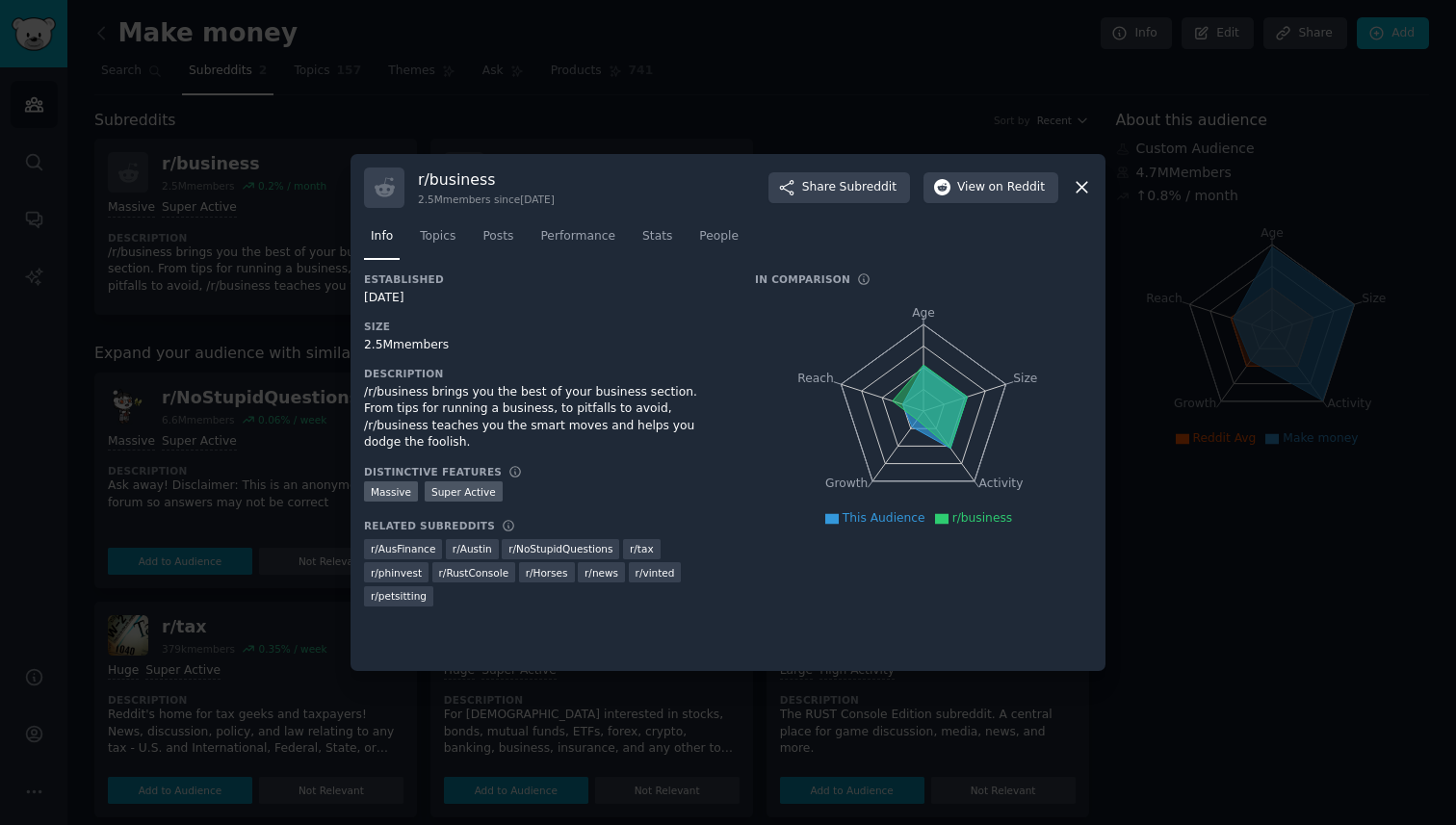
click at [276, 210] on div at bounding box center [728, 412] width 1456 height 825
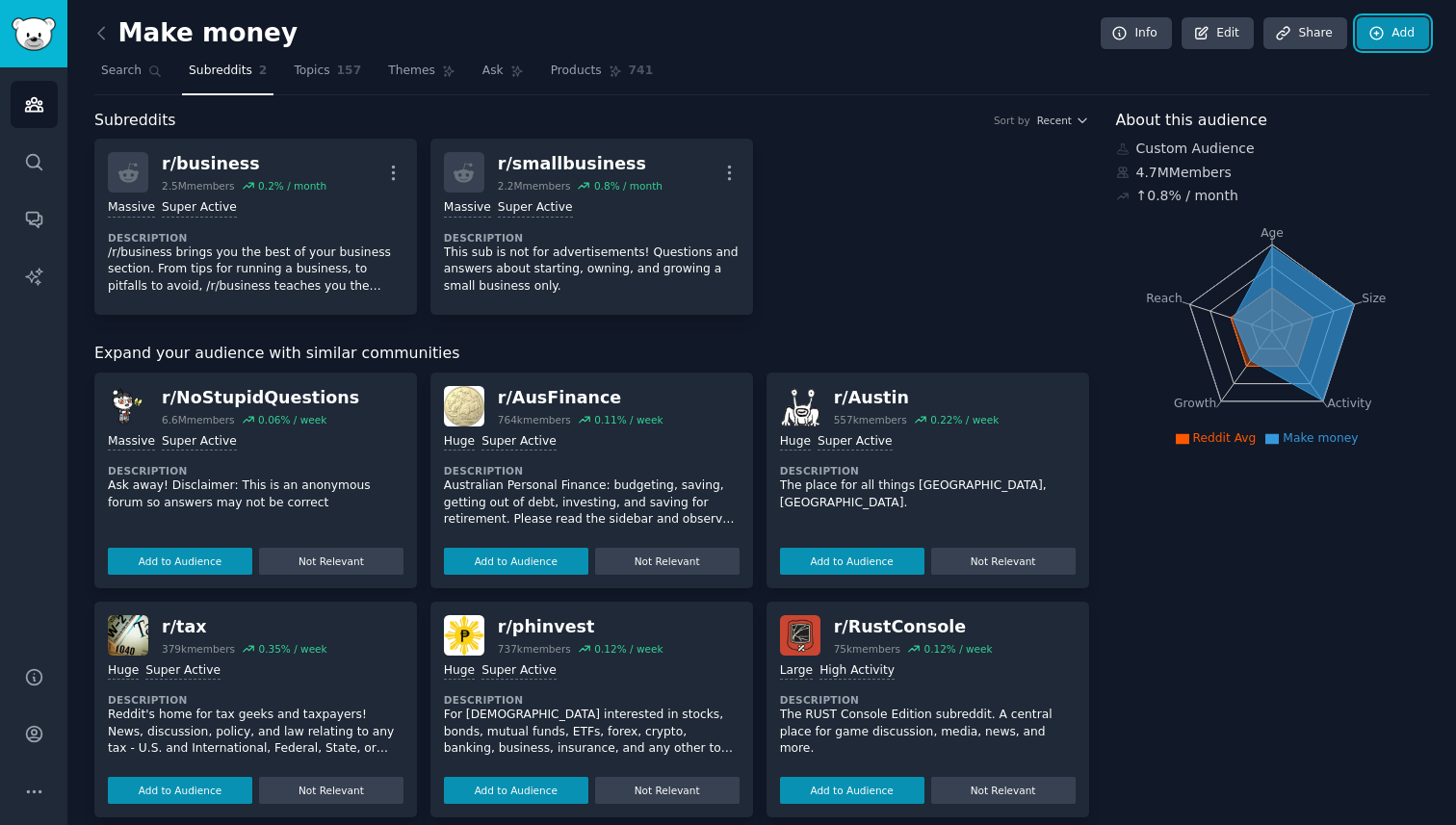
click at [1411, 38] on link "Add" at bounding box center [1393, 34] width 72 height 33
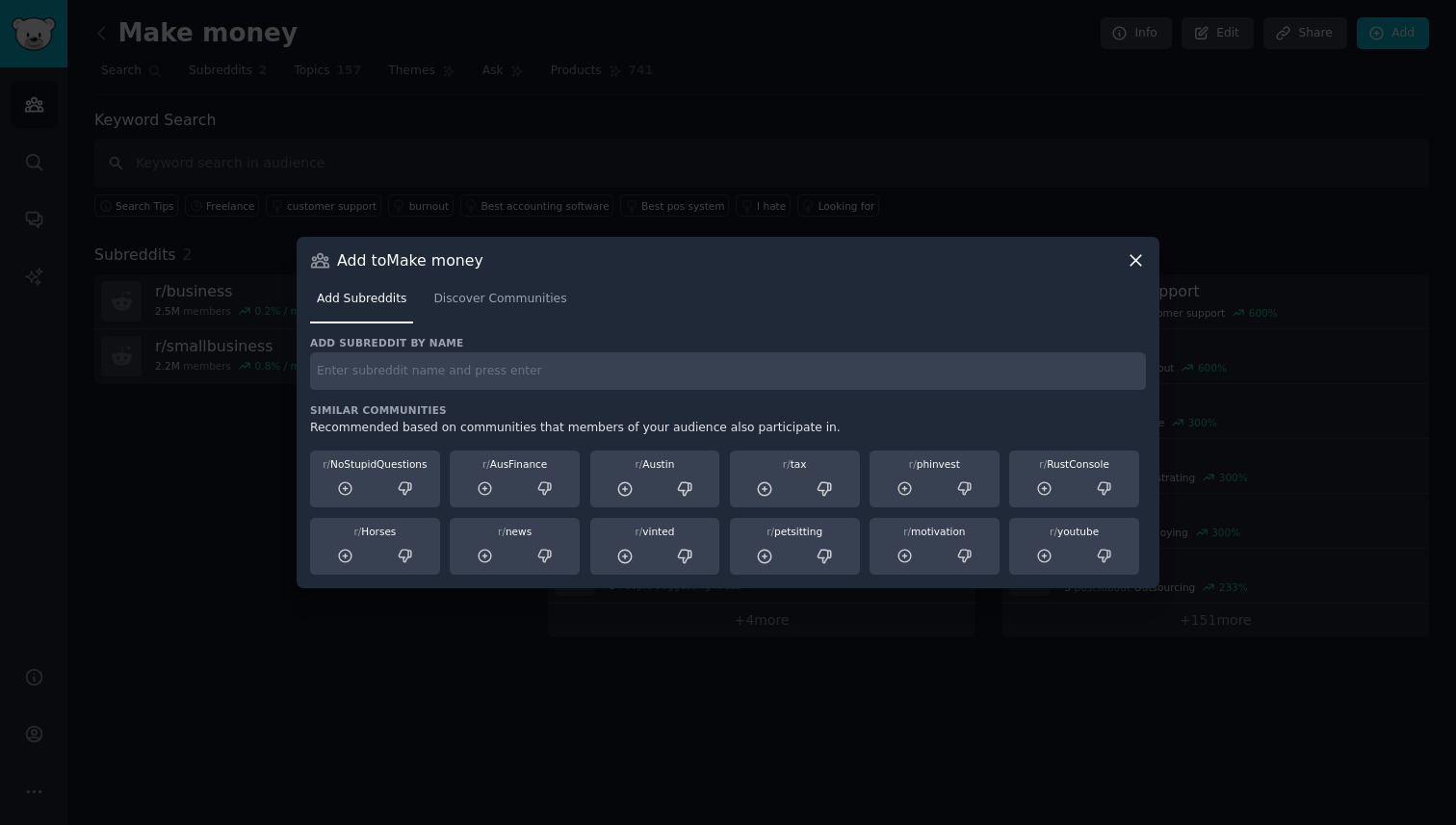
click at [532, 381] on input "text" at bounding box center [728, 371] width 835 height 38
type input "education"
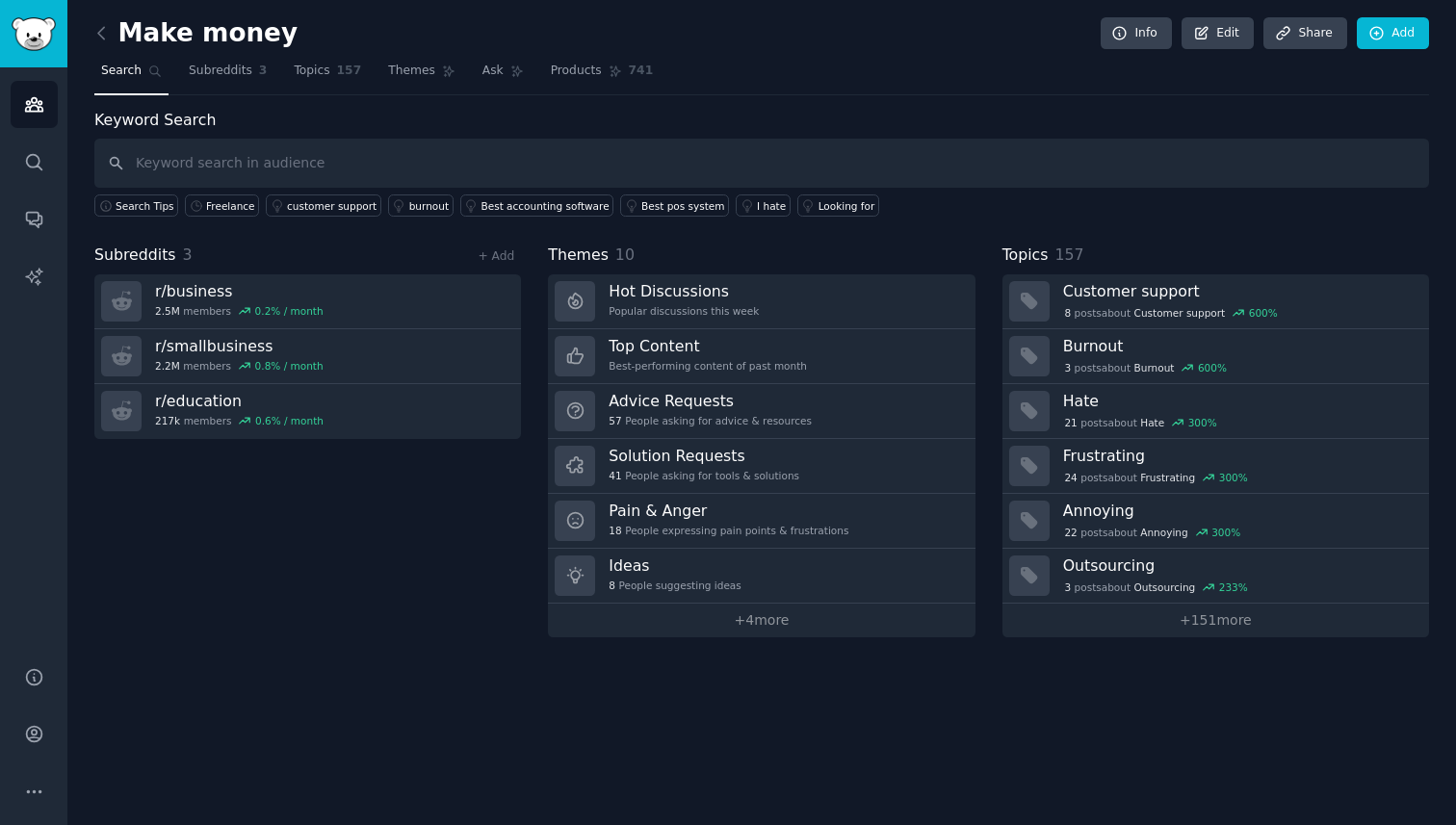
click at [93, 39] on div "Make money Info Edit Share Add Search Subreddits 3 Topics 157 Themes Ask Produc…" at bounding box center [761, 412] width 1388 height 825
click at [103, 36] on icon at bounding box center [101, 33] width 20 height 20
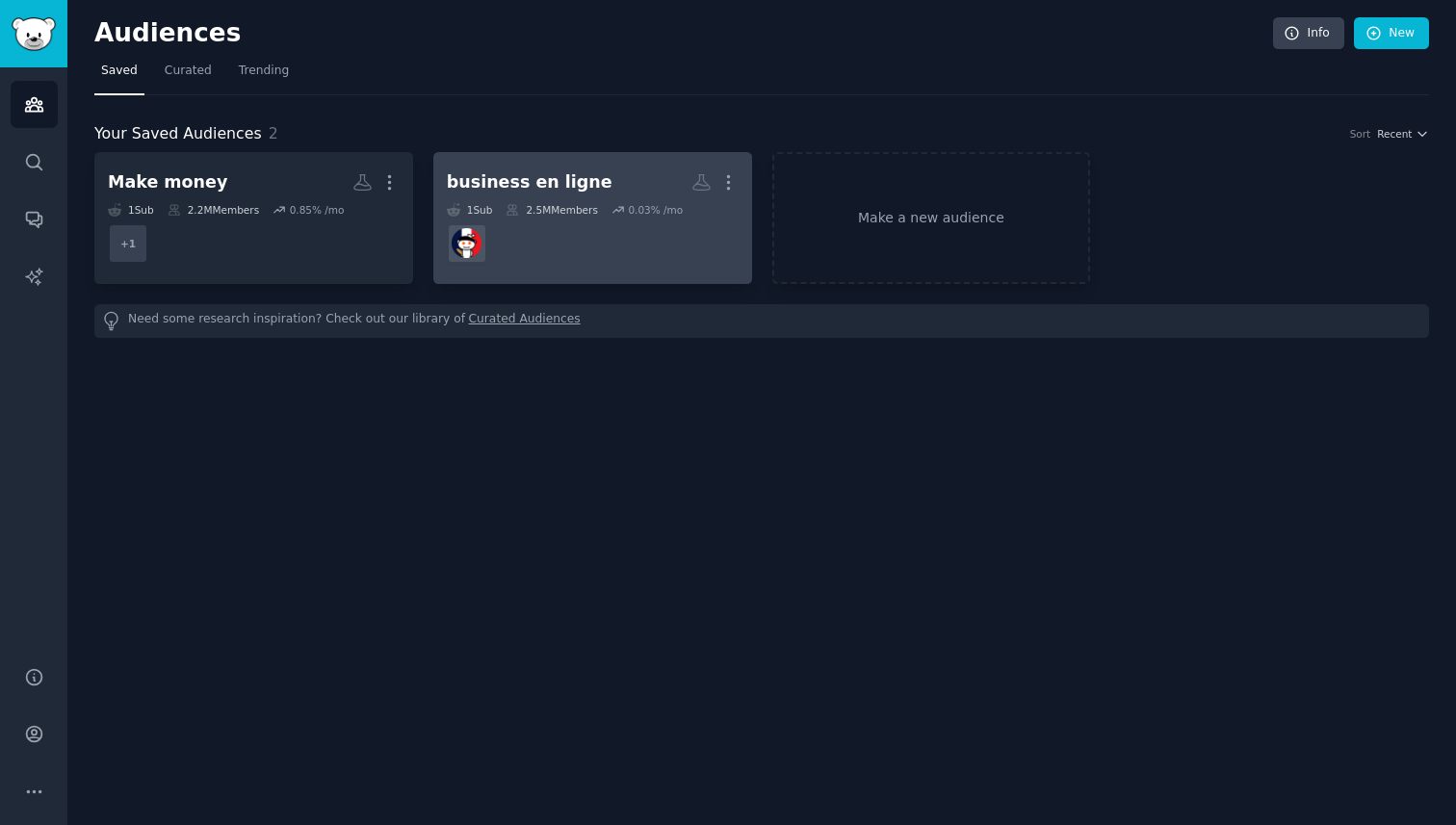
click at [576, 171] on div "business en ligne" at bounding box center [529, 182] width 165 height 24
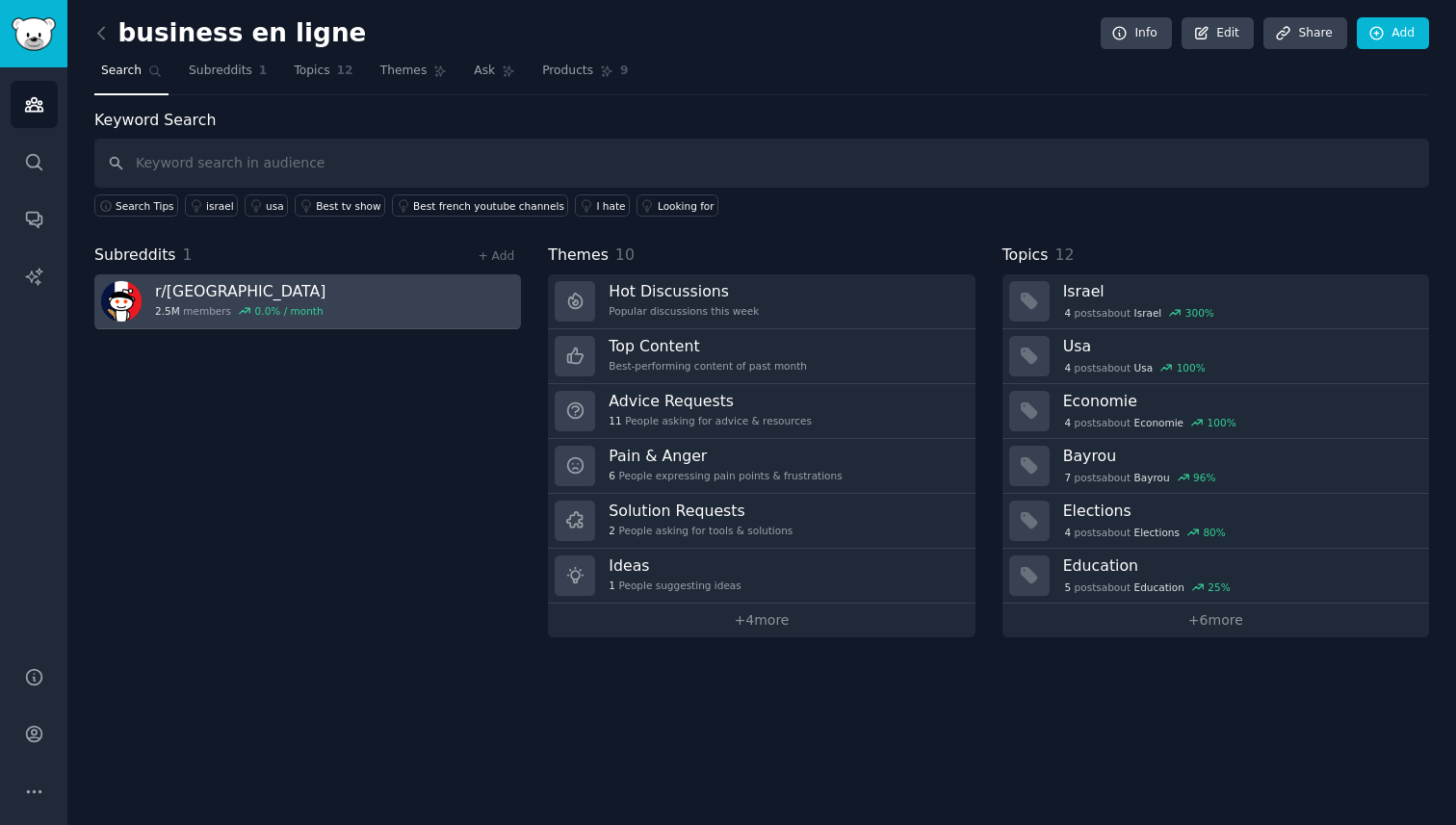
click at [299, 302] on div "r/ france 2.5M members 0.0 % / month" at bounding box center [240, 301] width 170 height 41
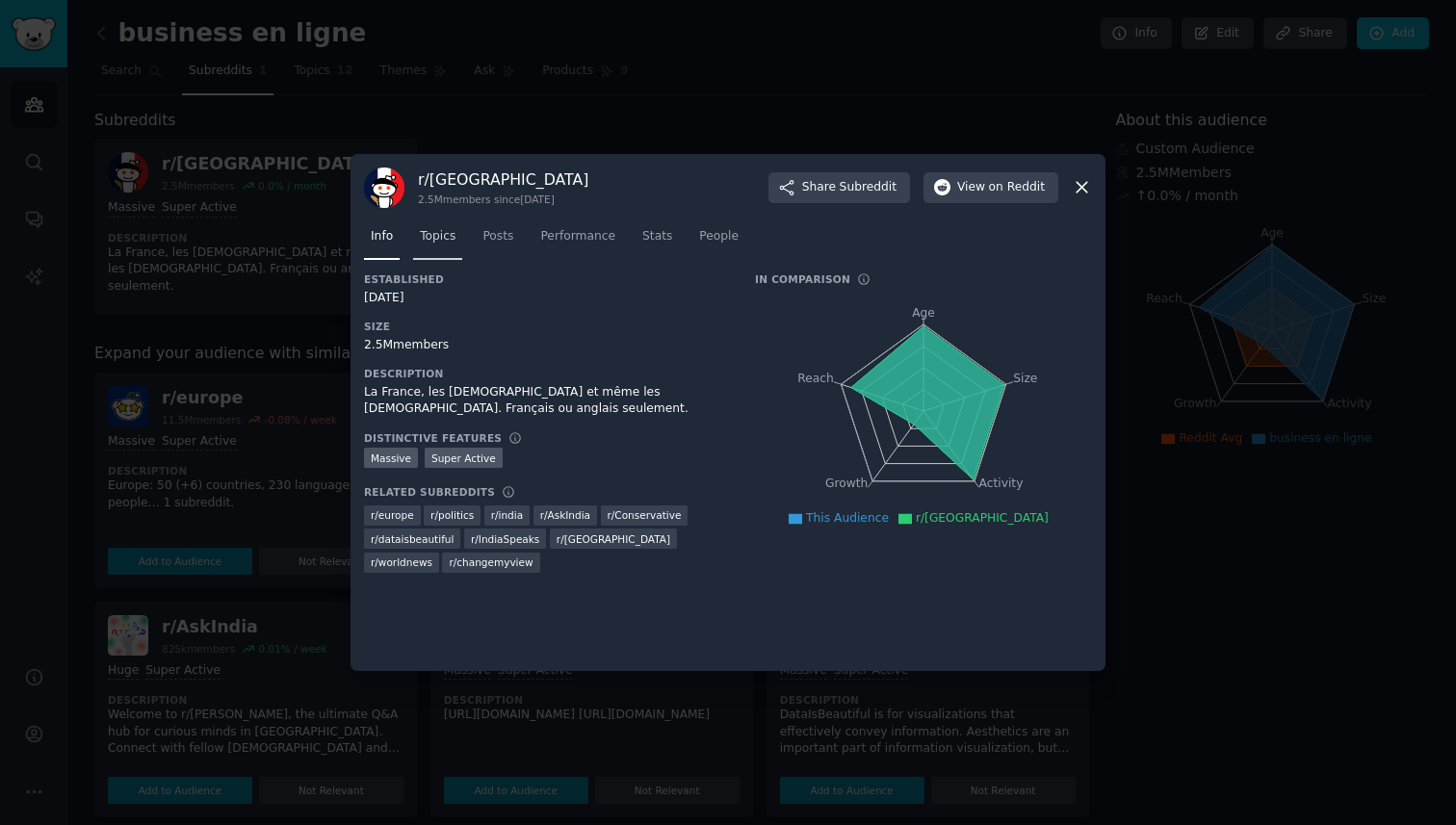
click at [446, 242] on span "Topics" at bounding box center [437, 237] width 36 height 17
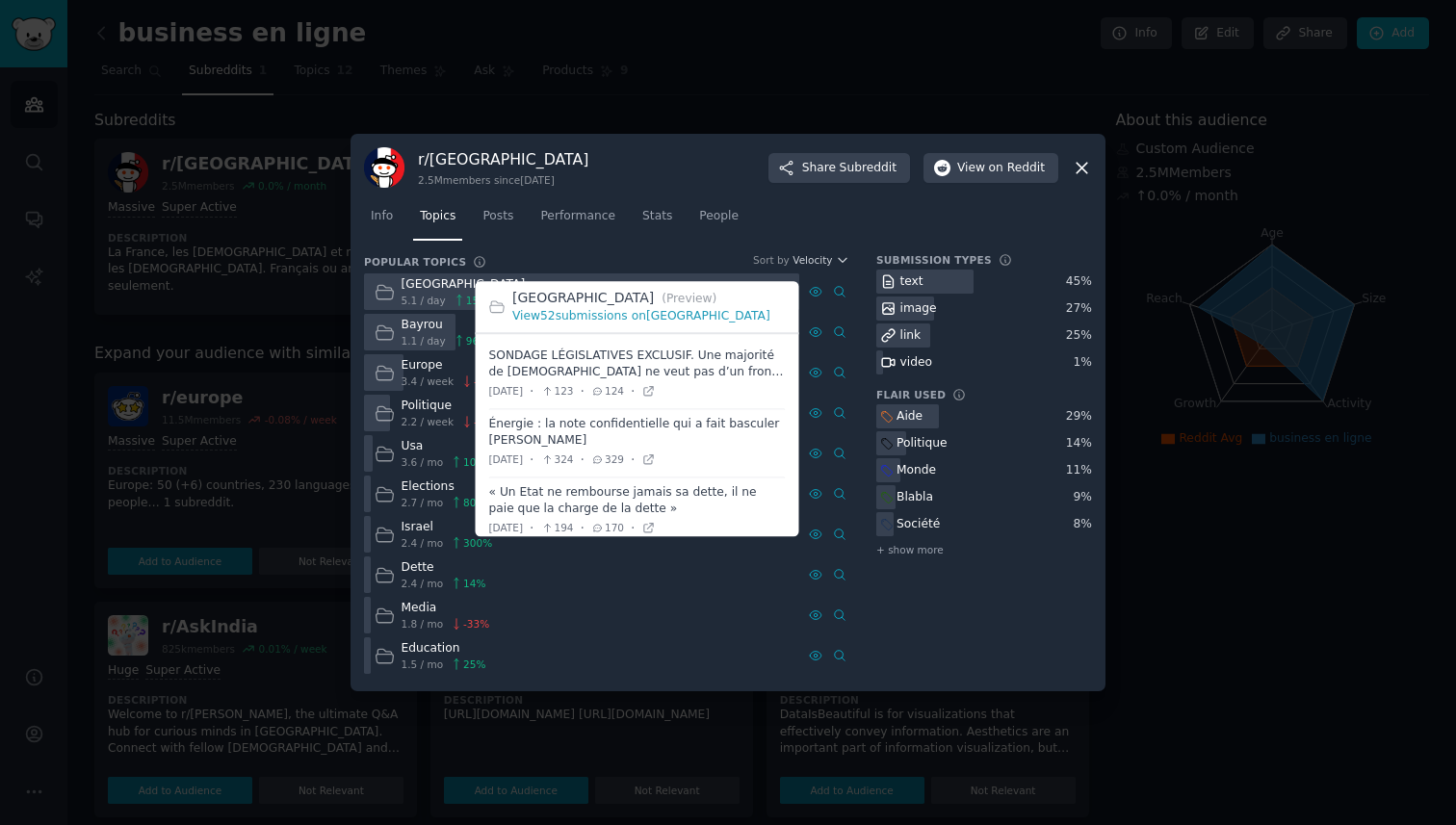
click at [715, 358] on span at bounding box center [637, 374] width 296 height 67
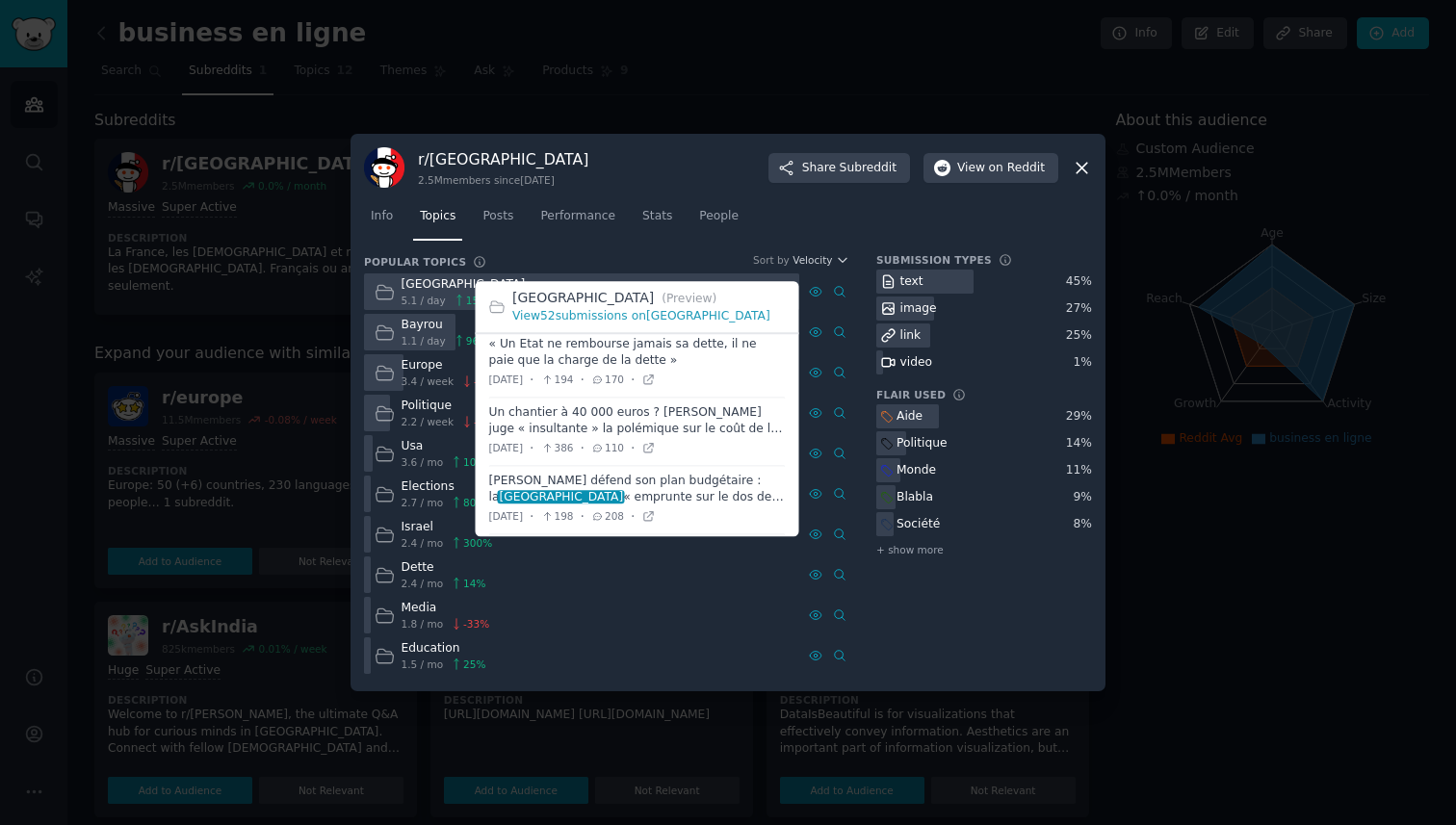
scroll to position [129, 0]
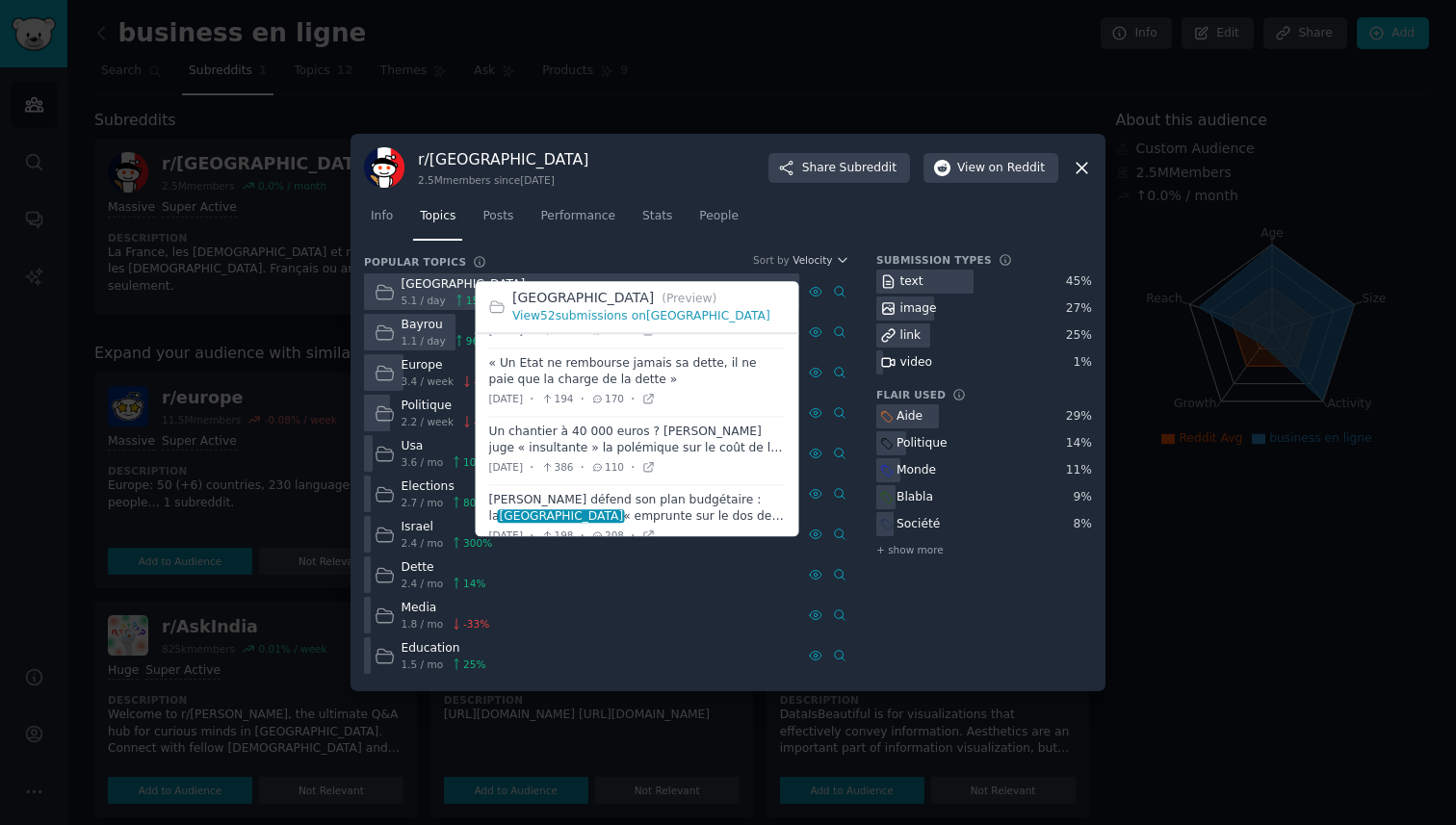
click at [721, 381] on span at bounding box center [637, 382] width 296 height 67
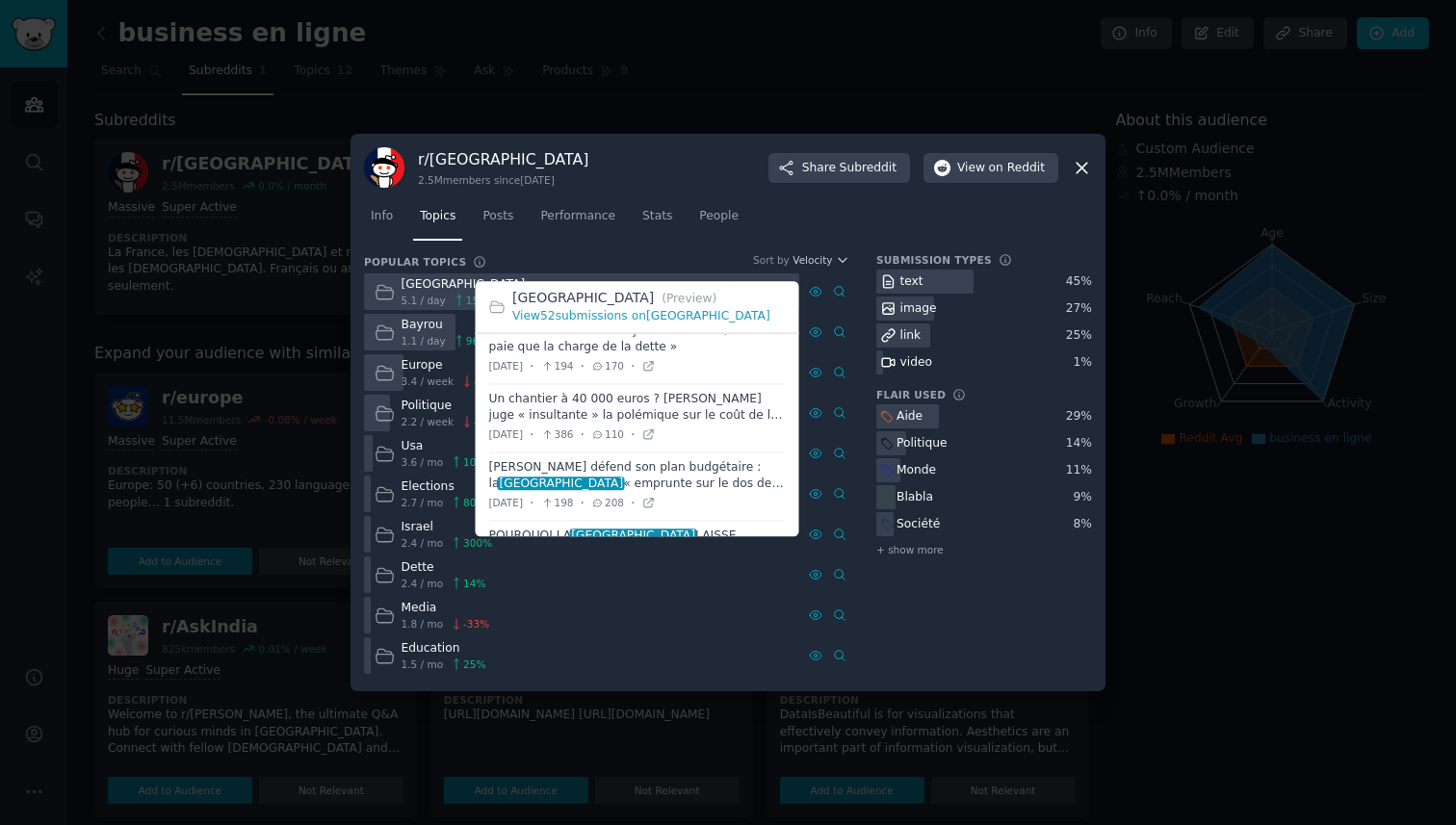
scroll to position [189, 0]
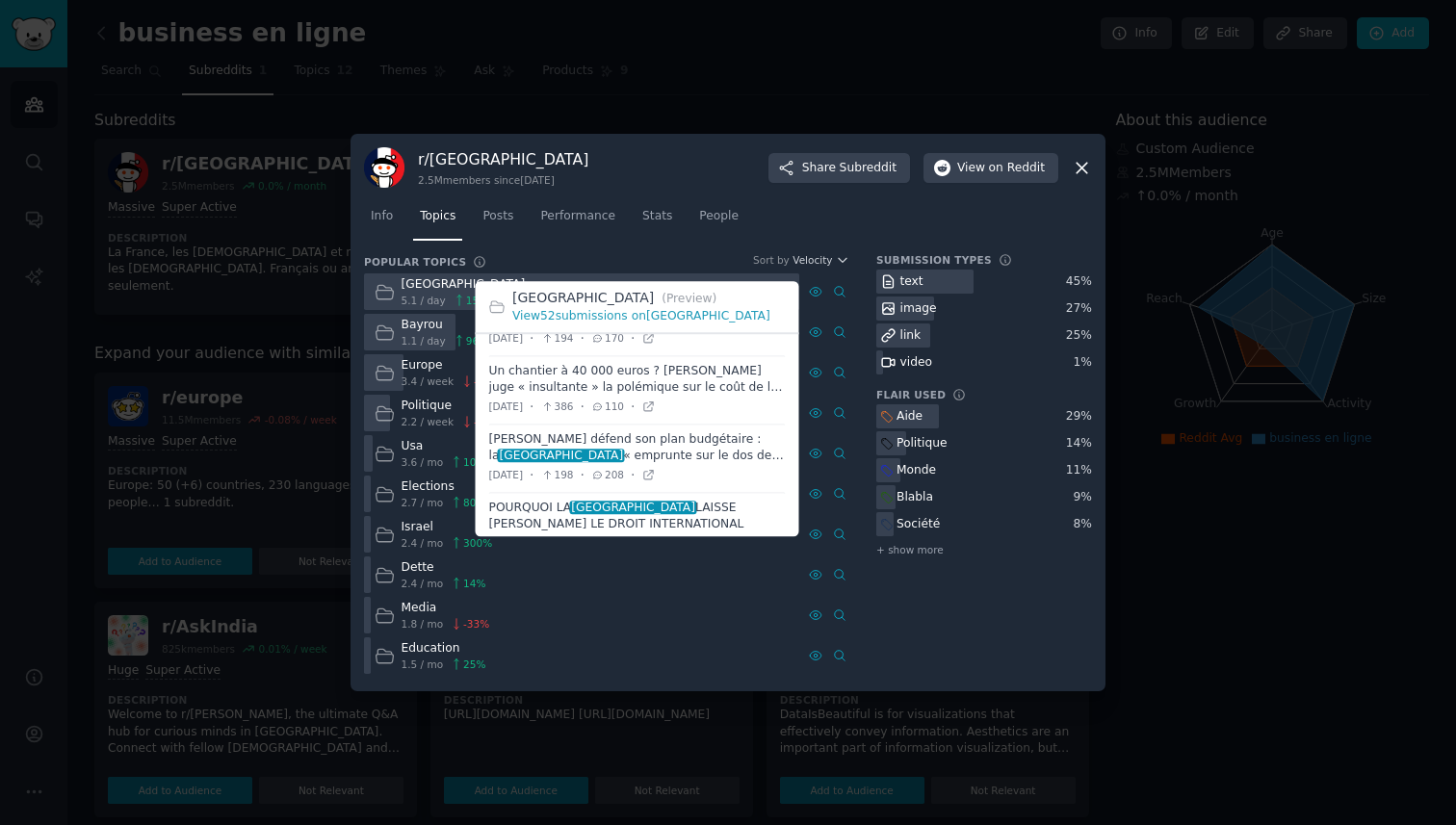
click at [745, 391] on span at bounding box center [637, 390] width 296 height 67
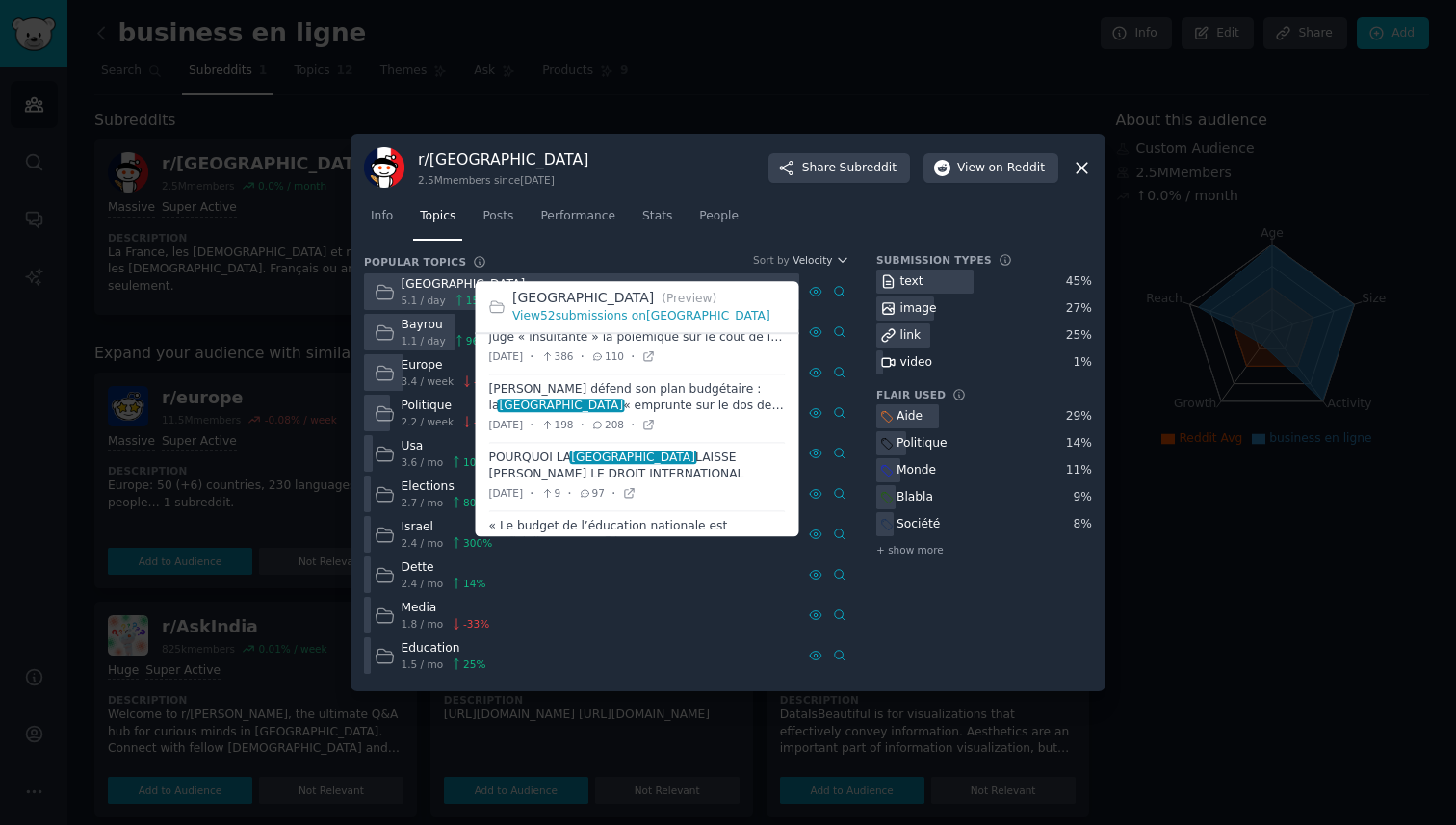
scroll to position [250, 0]
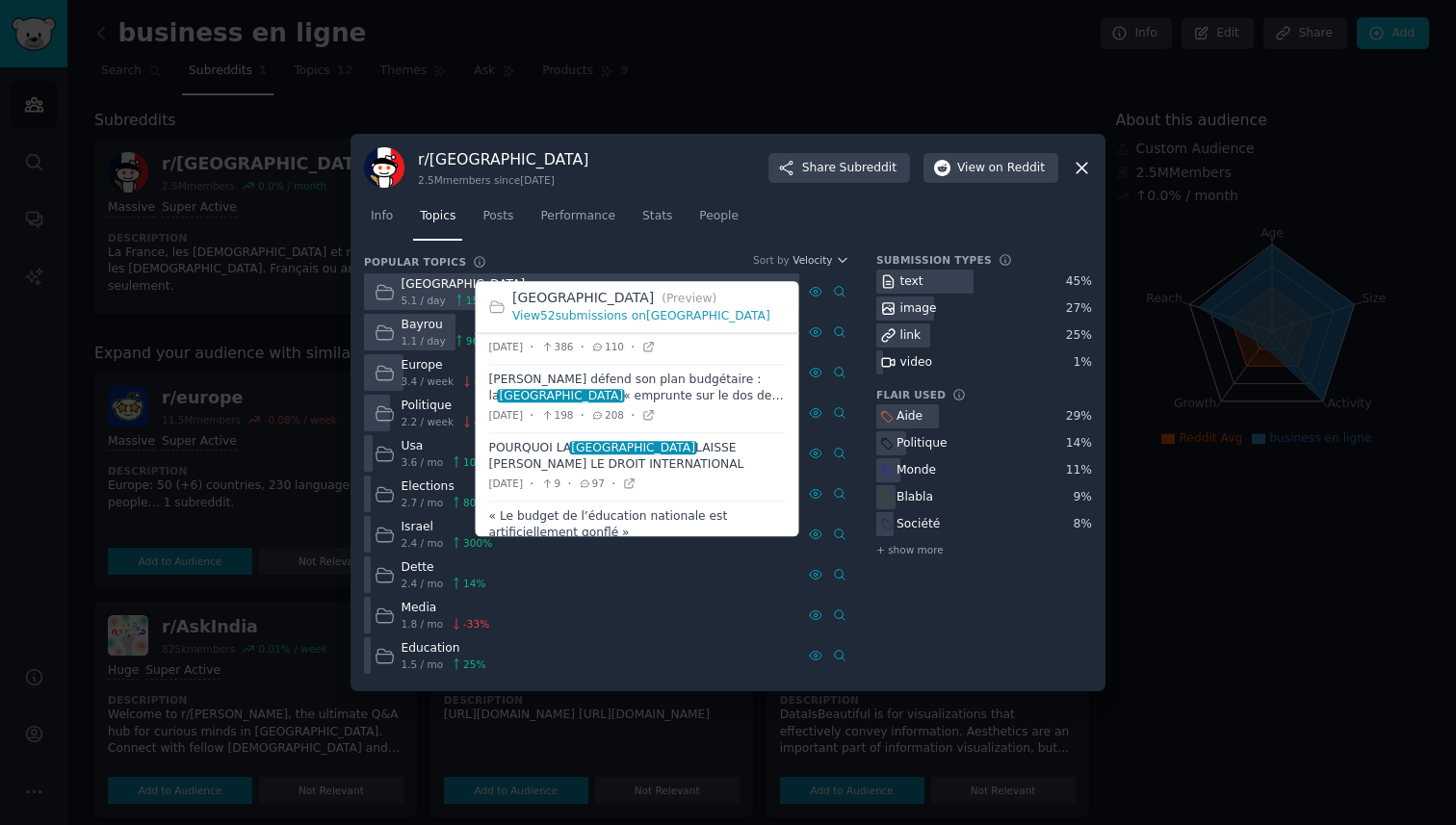
click at [745, 391] on span at bounding box center [637, 398] width 296 height 67
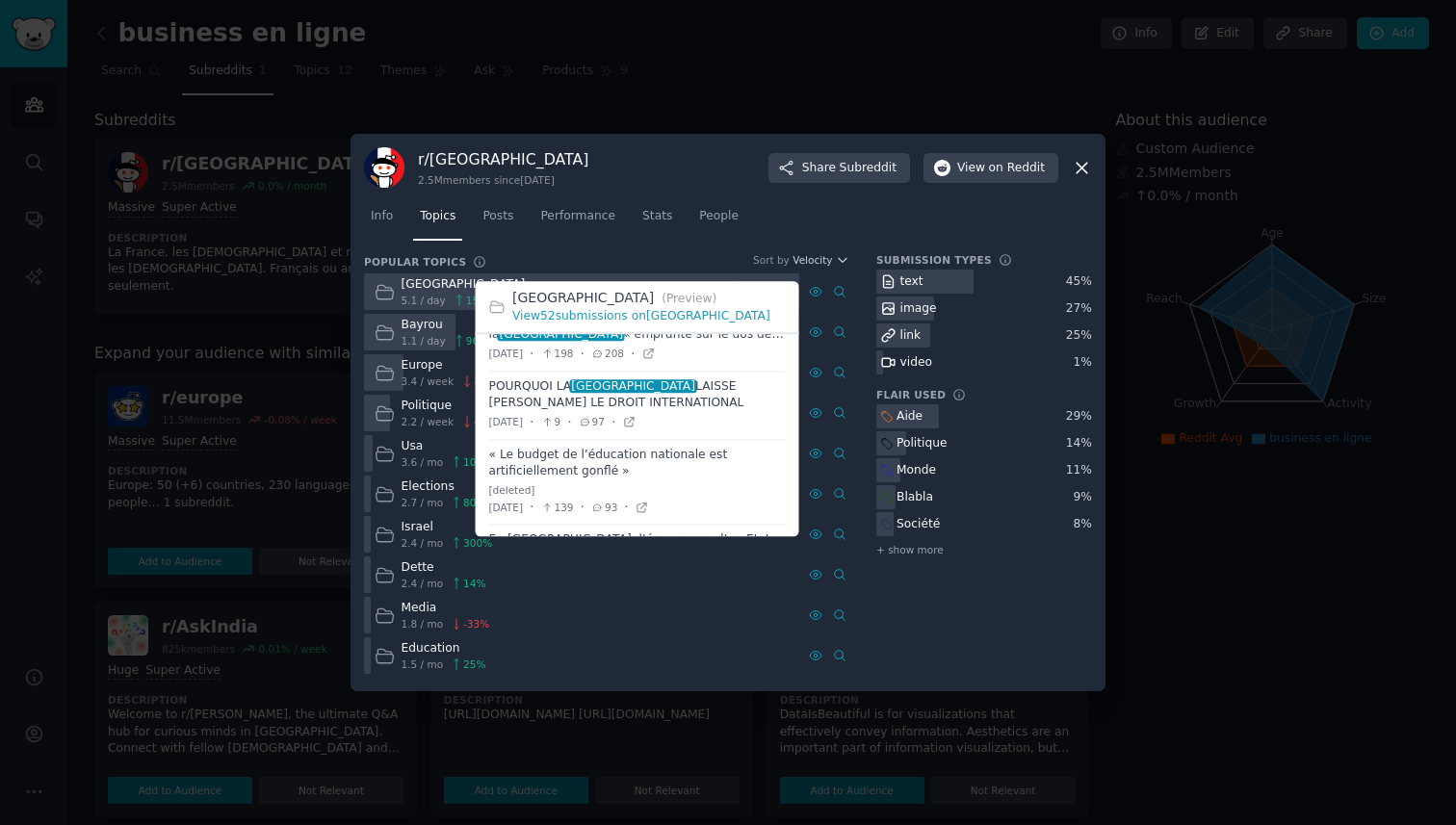
scroll to position [323, 0]
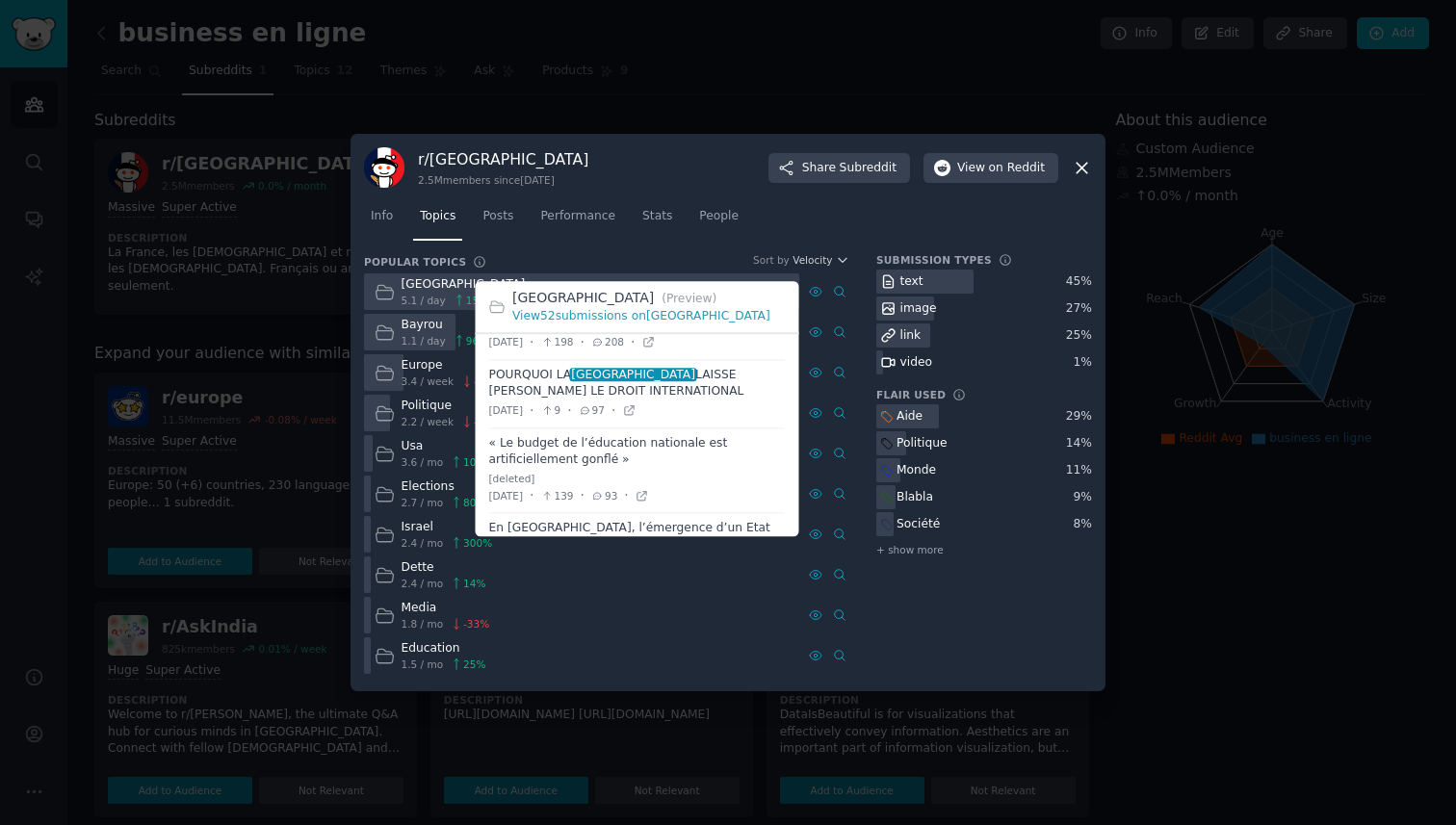
click at [745, 391] on span at bounding box center [637, 394] width 296 height 67
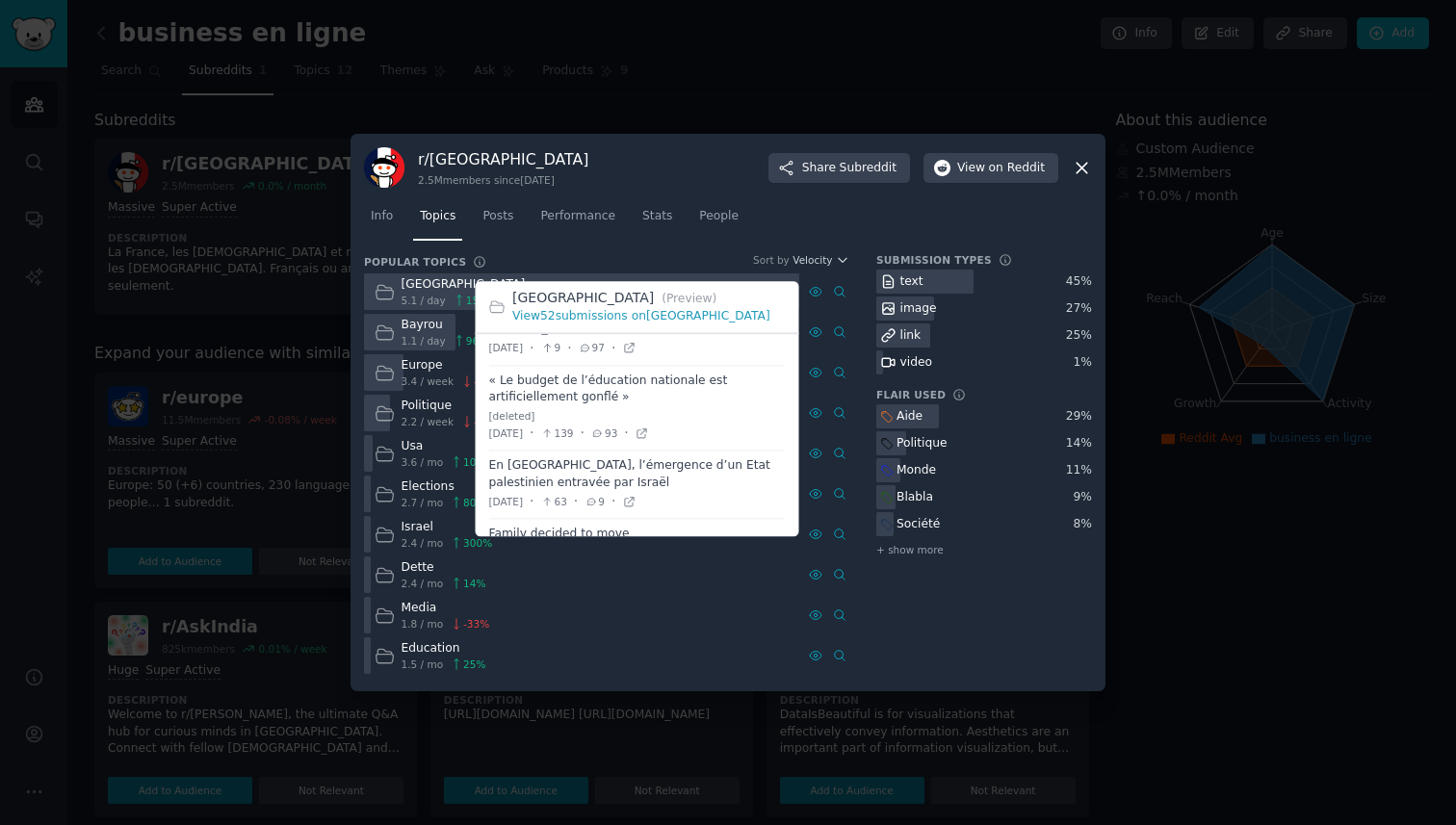
scroll to position [389, 0]
click at [745, 391] on span at bounding box center [637, 404] width 296 height 85
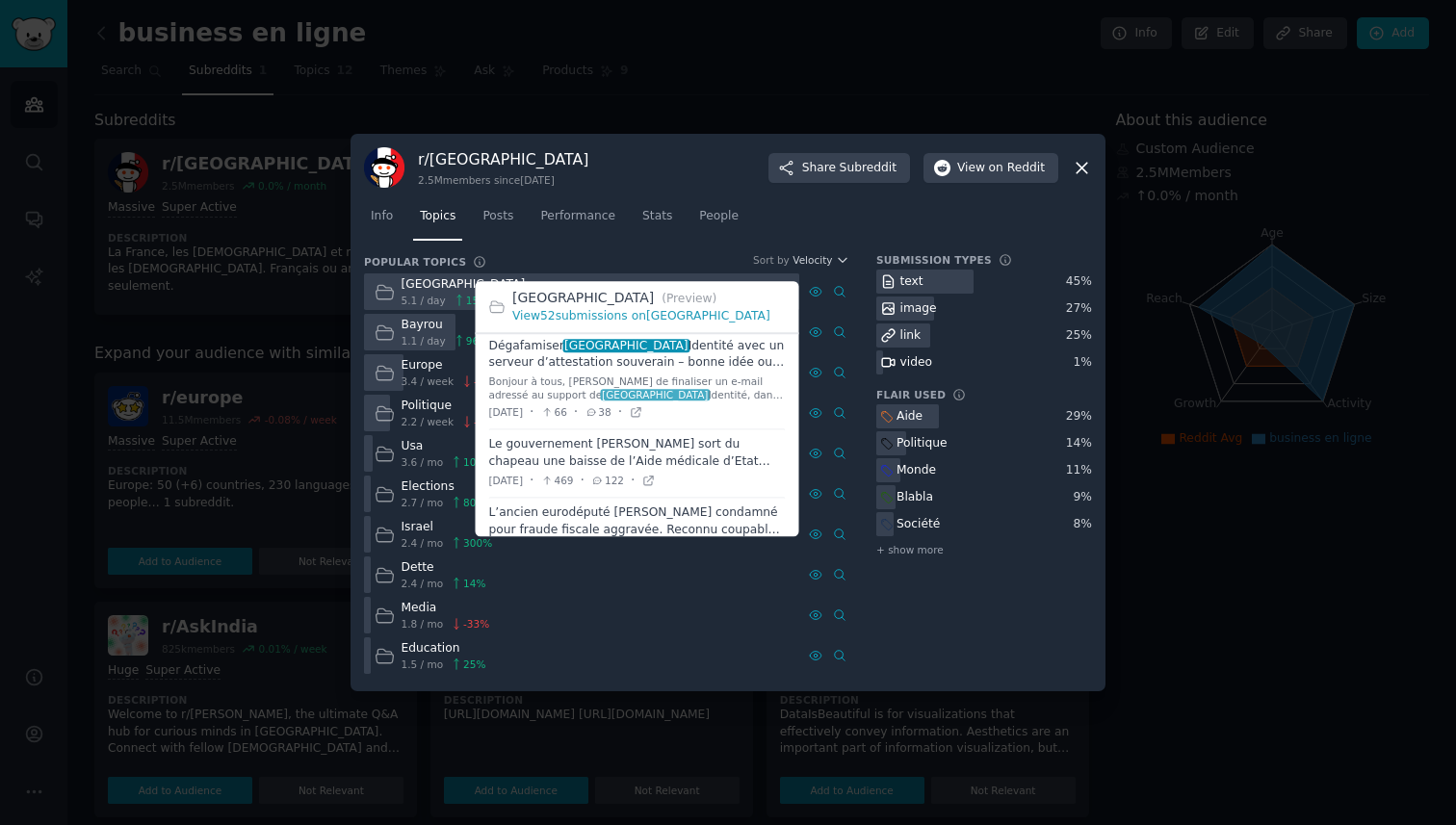
click at [745, 391] on div "Bonjour à tous, [PERSON_NAME] de finaliser un e-mail adressé au support de fran…" at bounding box center [637, 390] width 296 height 27
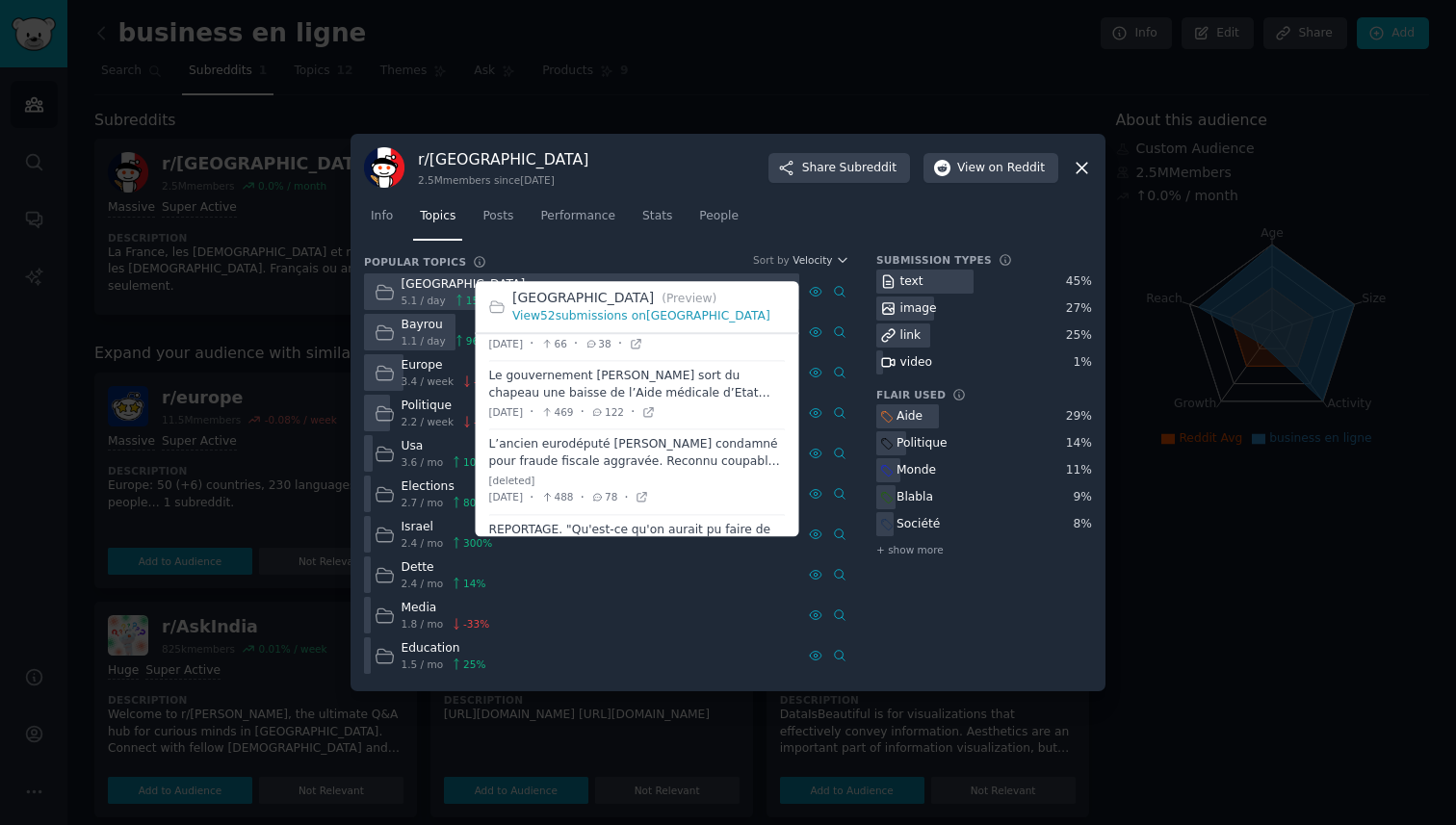
click at [745, 391] on span at bounding box center [637, 395] width 296 height 67
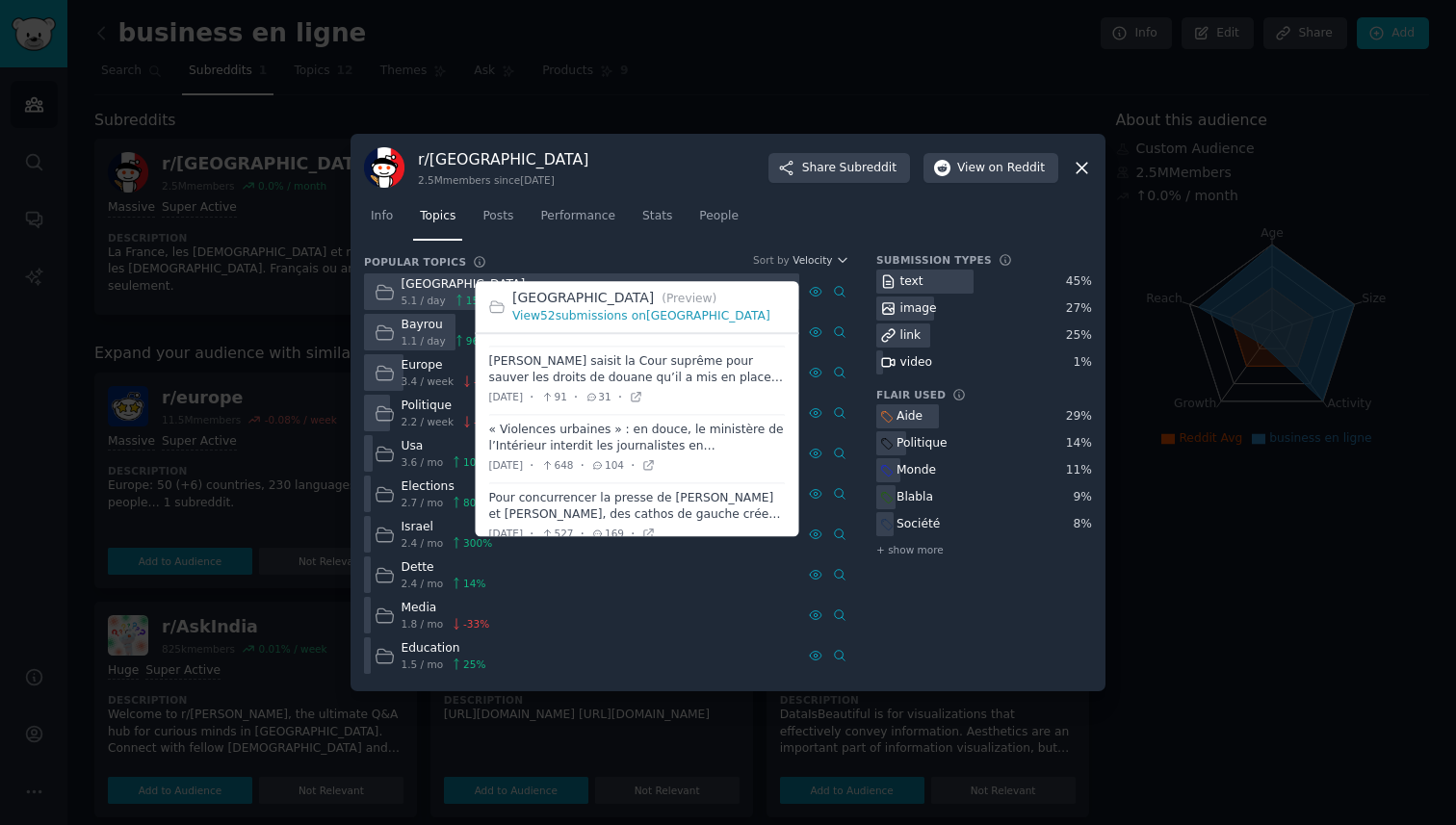
click at [745, 391] on span at bounding box center [637, 380] width 296 height 67
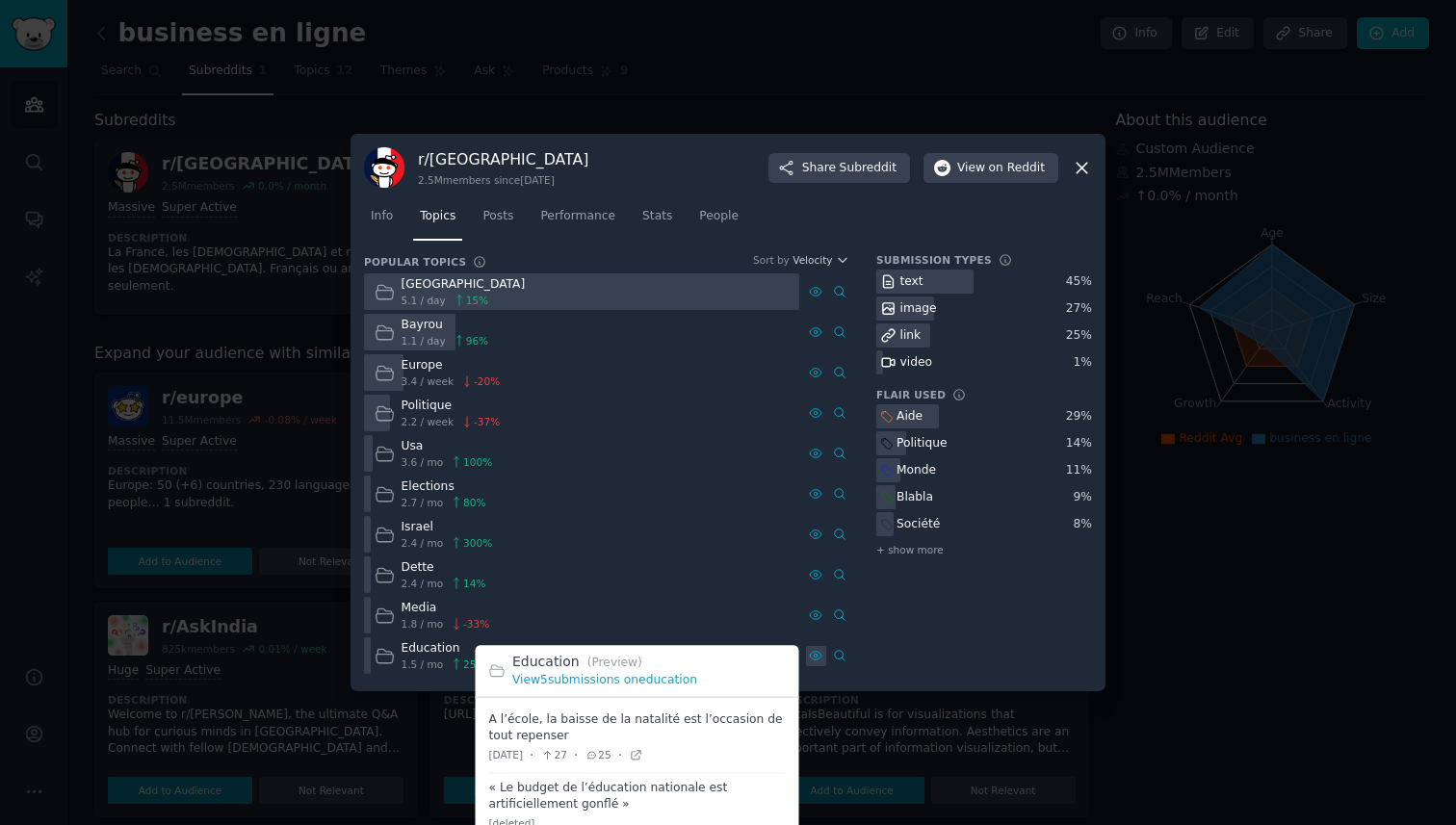
click at [822, 656] on div at bounding box center [816, 656] width 20 height 20
click at [664, 679] on link "View 5 submissions on education" at bounding box center [604, 681] width 185 height 14
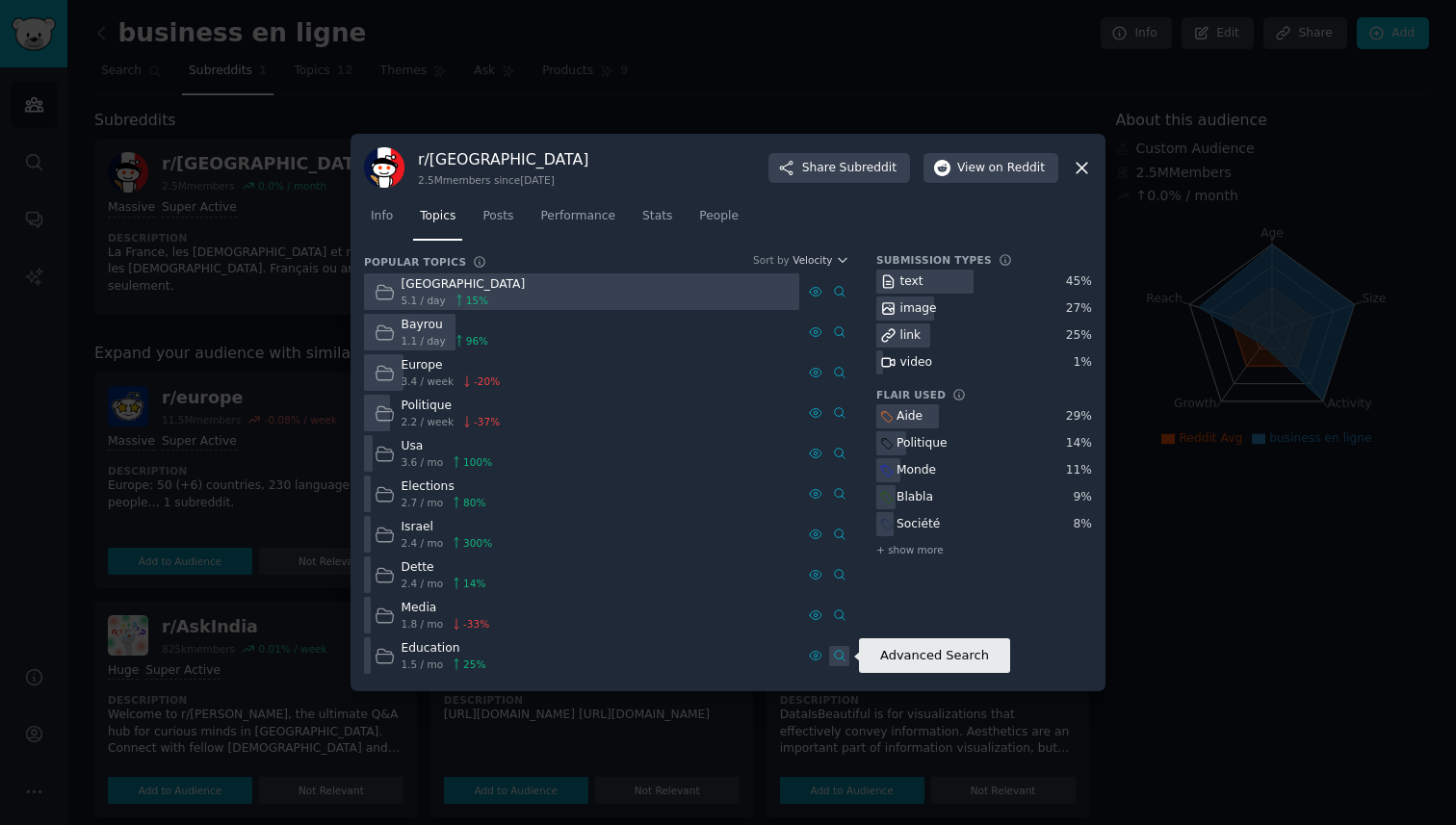
click at [832, 653] on icon at bounding box center [839, 656] width 14 height 14
